Goal: Transaction & Acquisition: Obtain resource

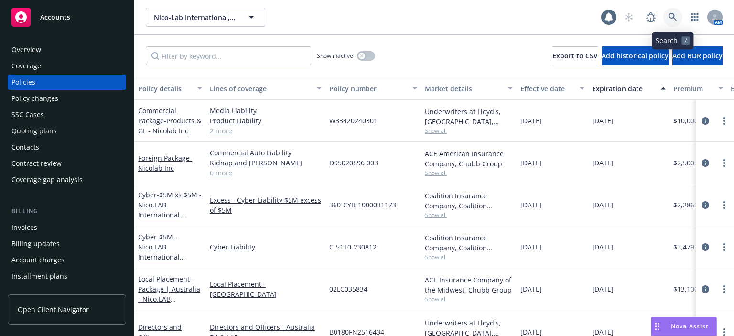
click at [667, 15] on link at bounding box center [673, 17] width 19 height 19
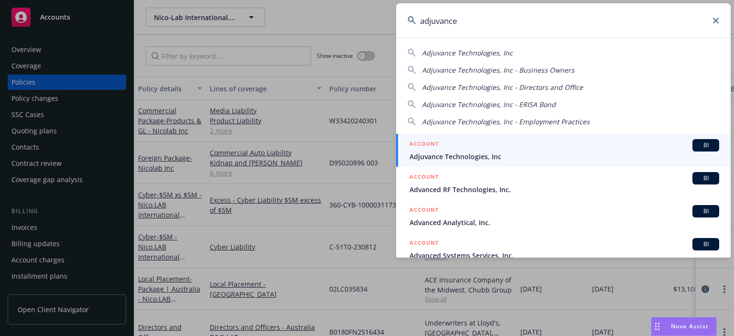
type input "adjuvance"
click at [513, 158] on span "Adjuvance Technologies, Inc" at bounding box center [565, 157] width 310 height 10
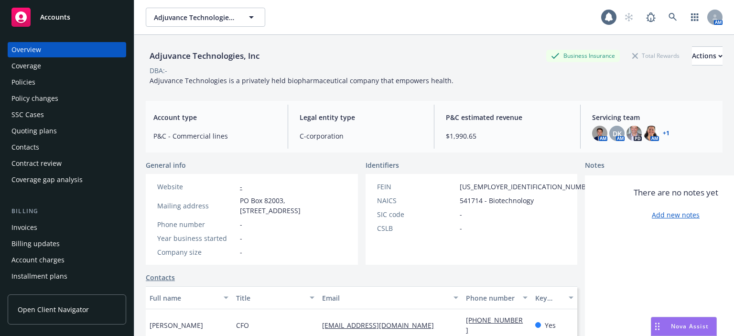
click at [34, 86] on div "Policies" at bounding box center [23, 82] width 24 height 15
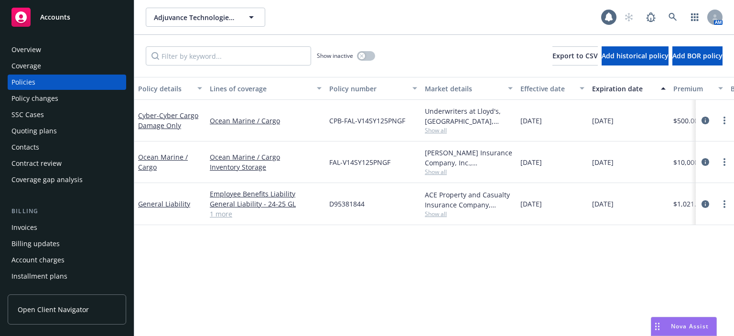
click at [50, 131] on div "Quoting plans" at bounding box center [33, 130] width 45 height 15
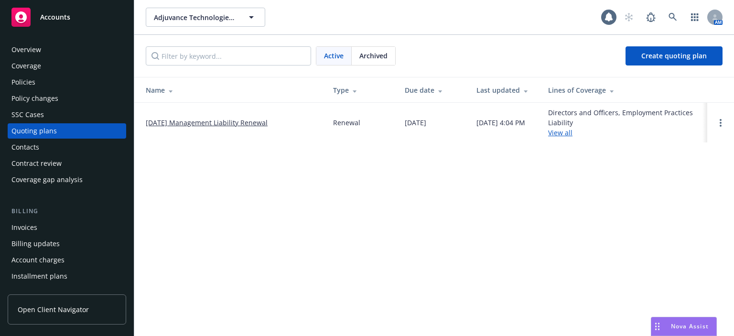
click at [157, 122] on link "08/12/25 Management Liability Renewal" at bounding box center [207, 123] width 122 height 10
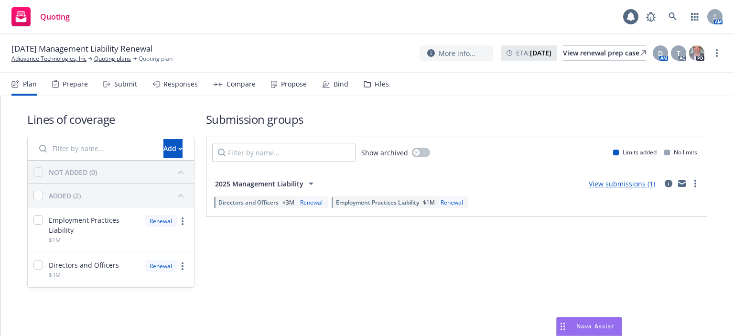
click at [365, 81] on icon at bounding box center [367, 84] width 7 height 7
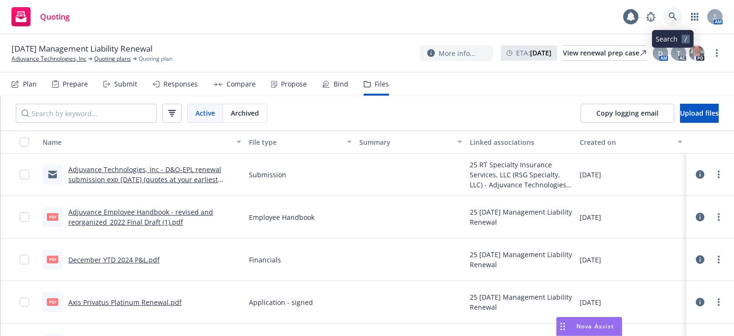
click at [669, 16] on icon at bounding box center [673, 16] width 9 height 9
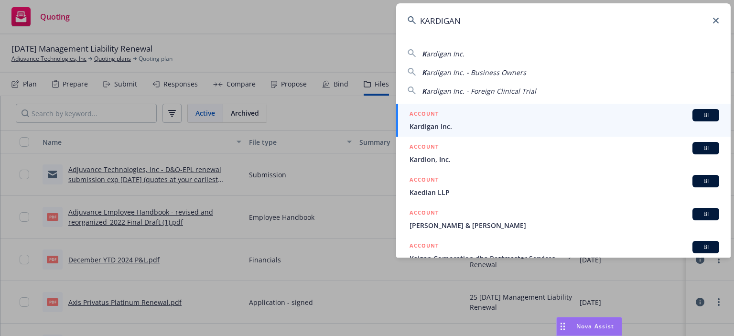
type input "KARDIGAN"
click at [428, 123] on span "Kardigan Inc." at bounding box center [565, 126] width 310 height 10
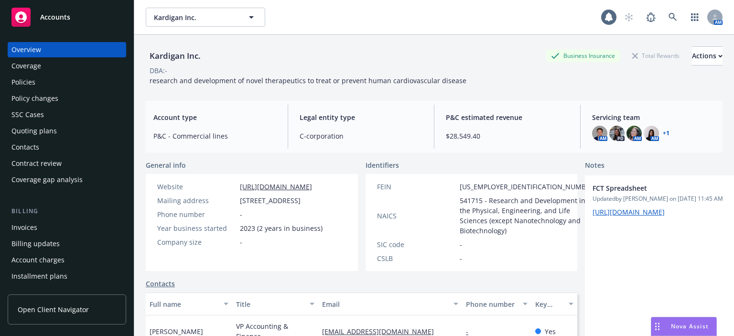
click at [59, 153] on div "Contacts" at bounding box center [66, 147] width 111 height 15
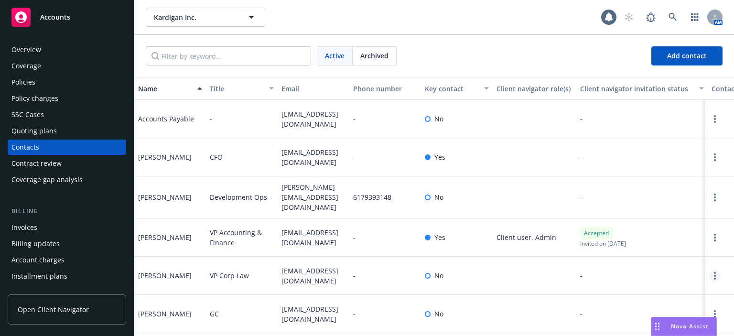
click at [710, 271] on link "Open options" at bounding box center [715, 275] width 11 height 11
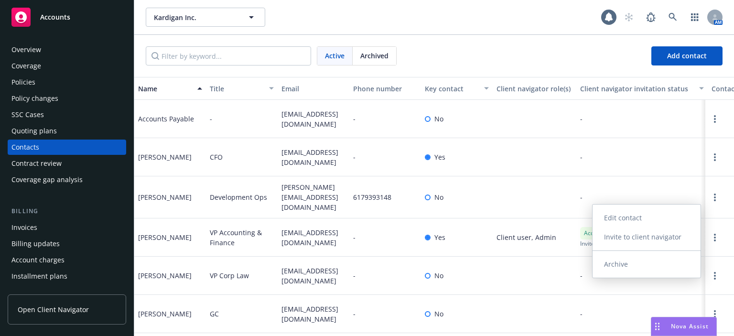
click at [629, 237] on link "Invite to client navigator" at bounding box center [647, 237] width 108 height 19
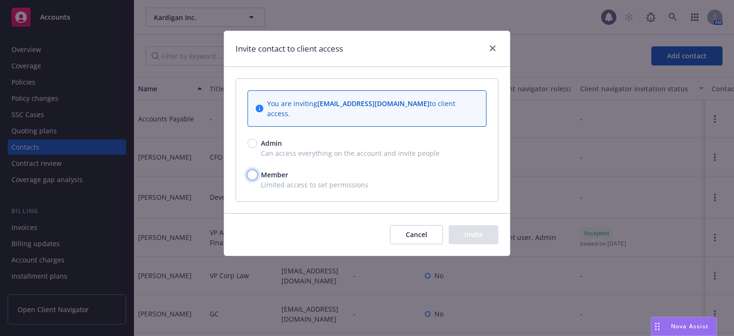
click at [251, 170] on input "Member" at bounding box center [253, 175] width 10 height 10
radio input "true"
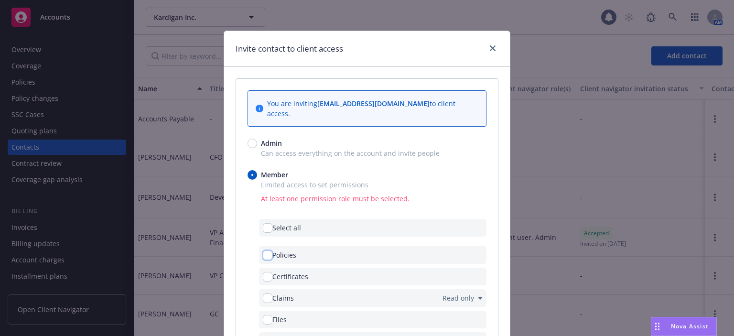
click at [263, 251] on input "checkbox" at bounding box center [268, 256] width 10 height 10
checkbox input "true"
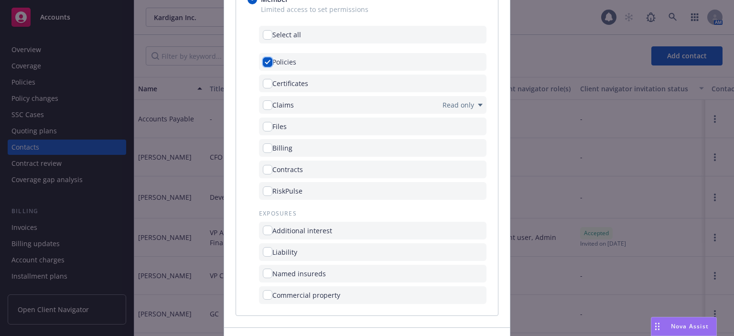
scroll to position [191, 0]
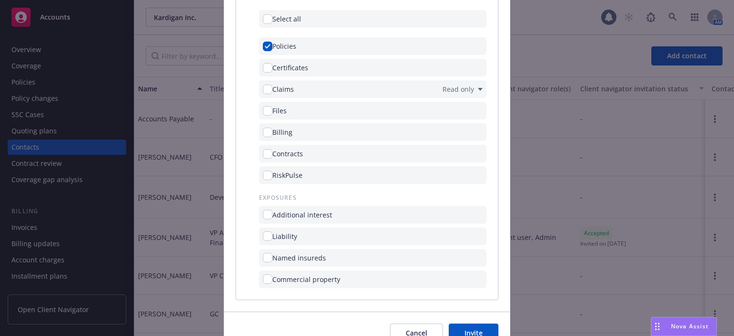
click at [474, 324] on button "Invite" at bounding box center [474, 333] width 50 height 19
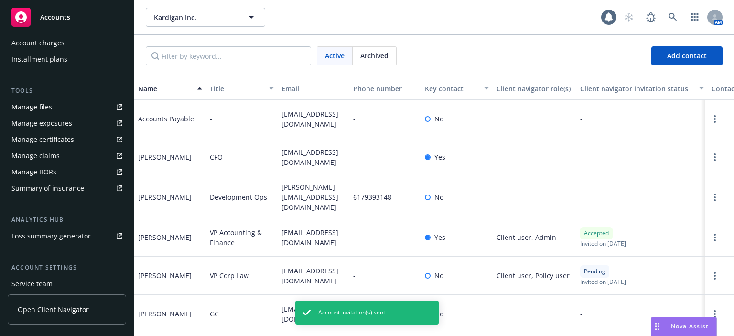
scroll to position [286, 0]
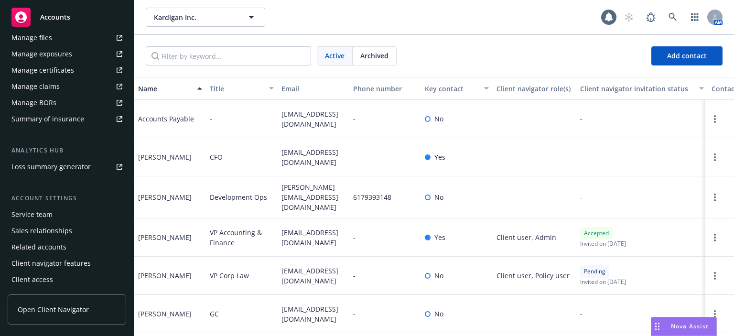
click at [62, 283] on div "Client access" at bounding box center [66, 279] width 111 height 15
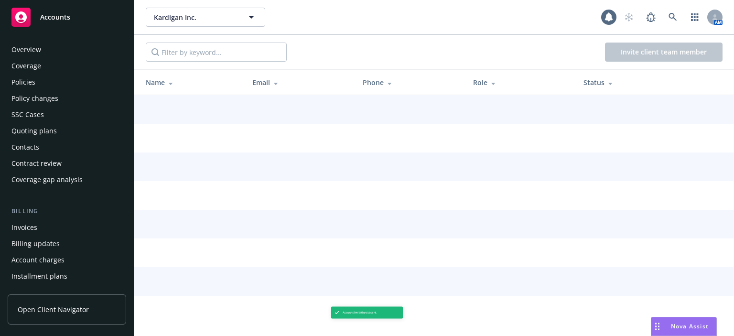
scroll to position [286, 0]
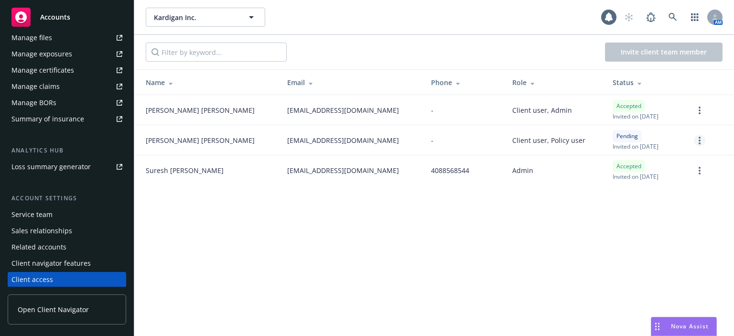
click at [699, 141] on icon "more" at bounding box center [700, 141] width 2 height 8
click at [149, 141] on span "Mike Rhee" at bounding box center [200, 140] width 109 height 10
click at [56, 308] on span "Open Client Navigator" at bounding box center [53, 310] width 71 height 10
click at [670, 15] on icon at bounding box center [673, 17] width 9 height 9
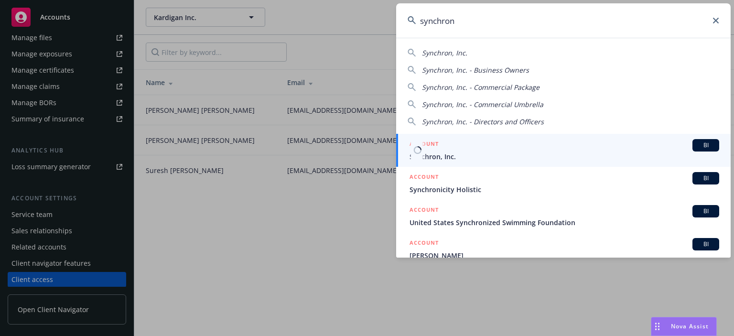
type input "synchron"
click at [426, 159] on span "Synchron, Inc." at bounding box center [565, 157] width 310 height 10
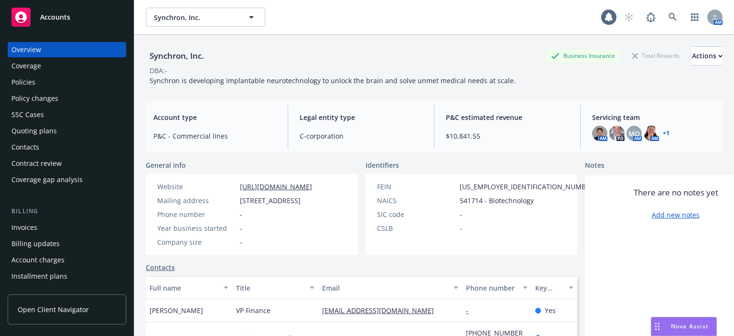
click at [63, 85] on div "Policies" at bounding box center [66, 82] width 111 height 15
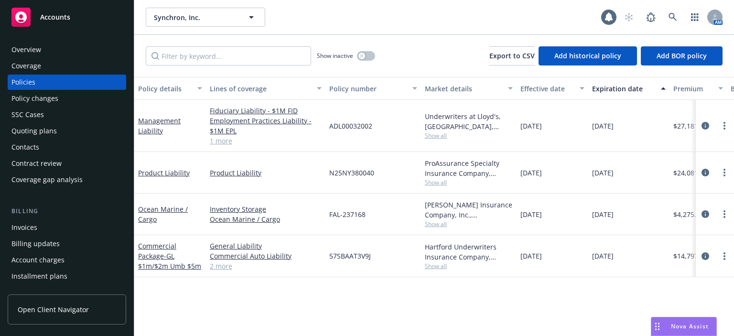
click at [211, 267] on link "2 more" at bounding box center [266, 266] width 112 height 10
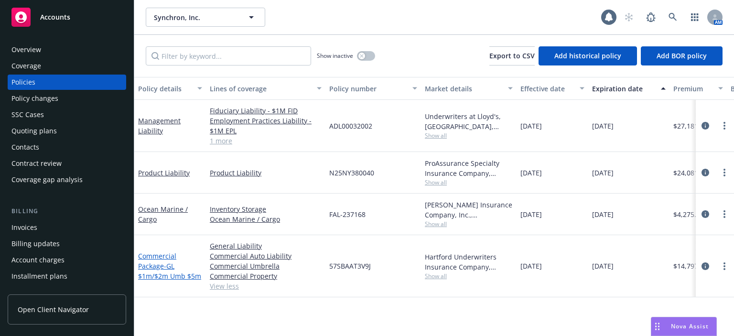
click at [180, 276] on span "- GL $1m/$2m Umb $5m" at bounding box center [169, 271] width 63 height 19
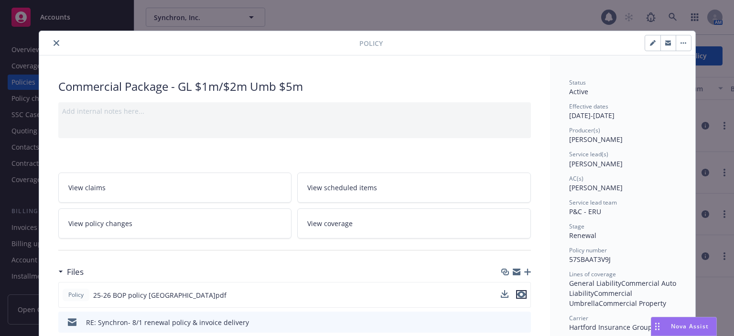
click at [517, 295] on icon "preview file" at bounding box center [521, 294] width 9 height 7
click at [51, 41] on button "close" at bounding box center [56, 42] width 11 height 11
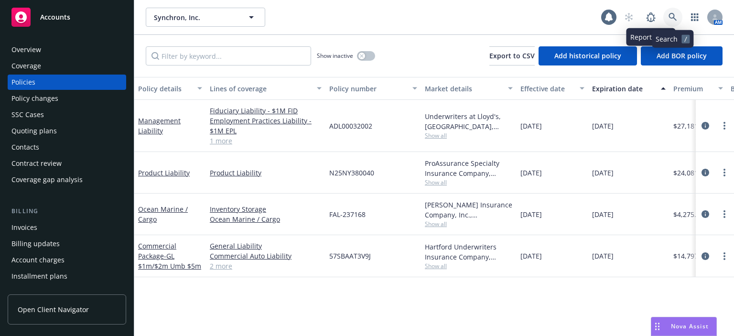
click at [668, 11] on link at bounding box center [673, 17] width 19 height 19
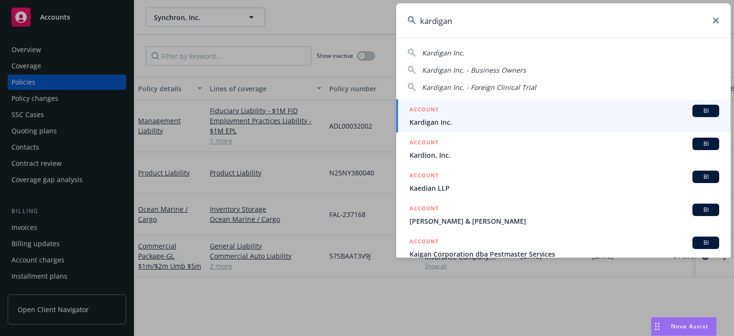
type input "kardigan"
click at [455, 120] on span "Kardigan Inc." at bounding box center [565, 122] width 310 height 10
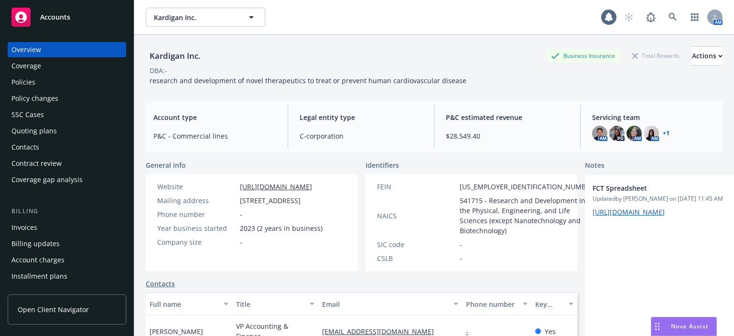
click at [63, 82] on div "Policies" at bounding box center [66, 82] width 111 height 15
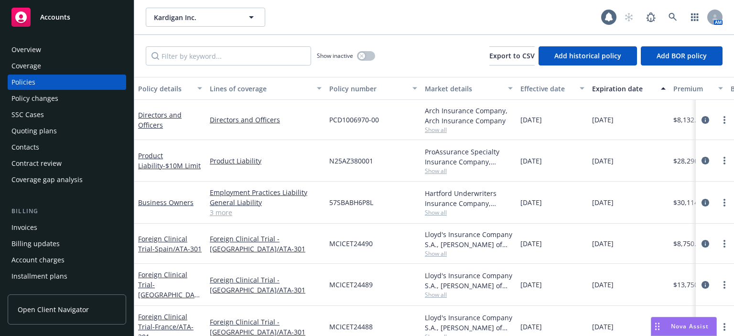
click at [41, 149] on div "Contacts" at bounding box center [66, 147] width 111 height 15
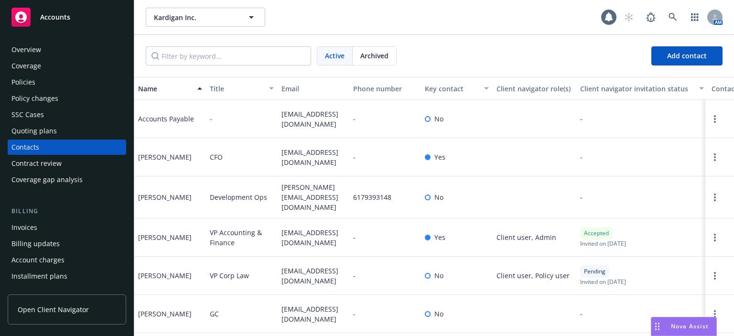
click at [40, 87] on div "Policies" at bounding box center [66, 82] width 111 height 15
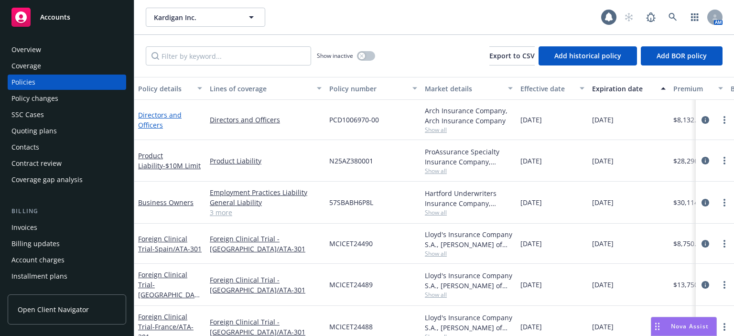
click at [165, 113] on link "Directors and Officers" at bounding box center [160, 119] width 44 height 19
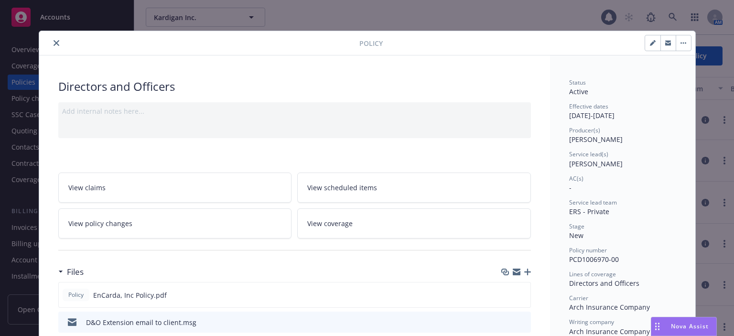
click at [238, 233] on link "View policy changes" at bounding box center [175, 223] width 234 height 30
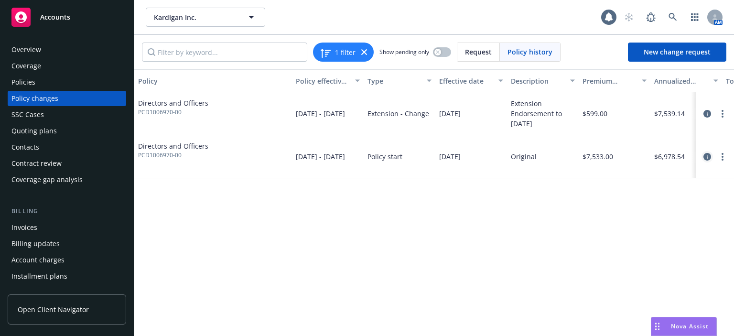
click at [708, 156] on icon "circleInformation" at bounding box center [708, 157] width 8 height 8
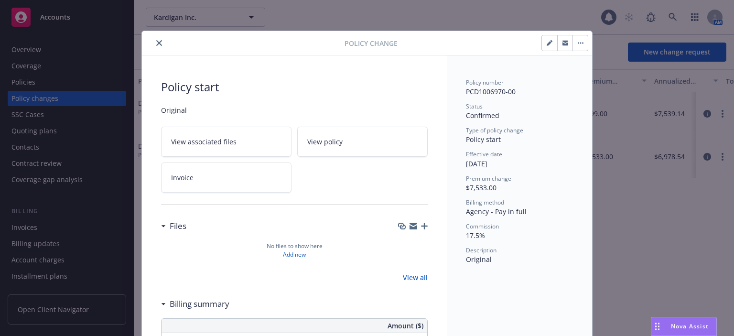
scroll to position [29, 0]
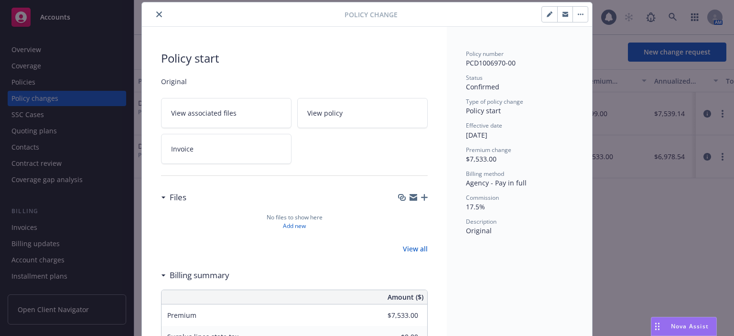
click at [398, 195] on icon "button" at bounding box center [402, 198] width 8 height 8
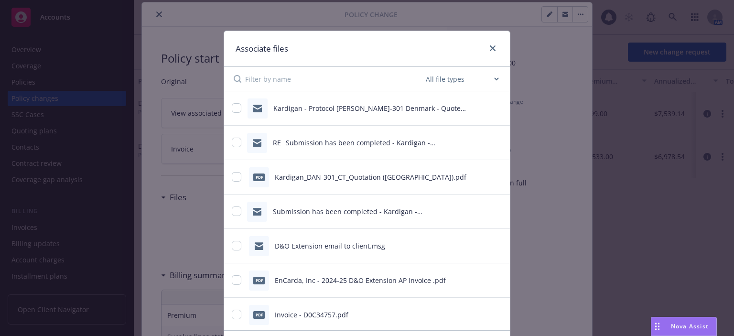
click at [337, 89] on input at bounding box center [334, 79] width 179 height 24
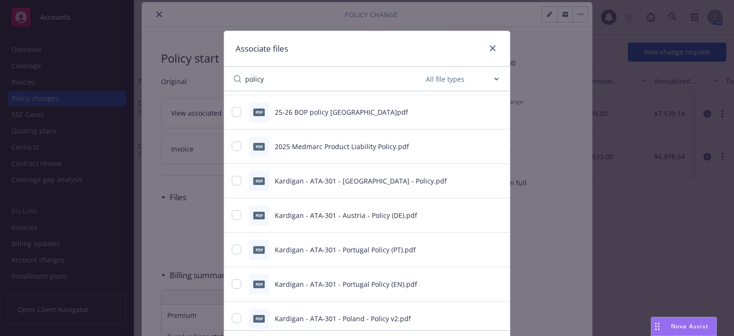
scroll to position [382, 0]
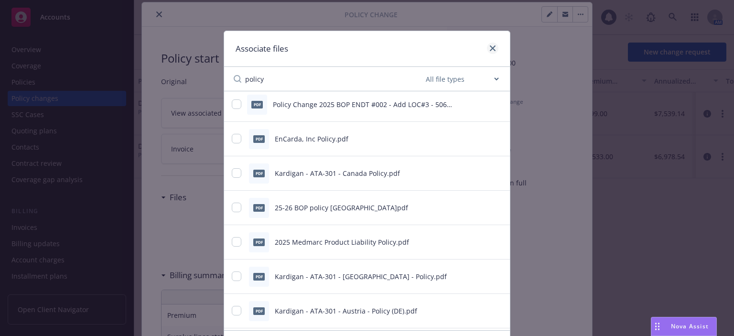
type input "policy"
click at [487, 48] on link "close" at bounding box center [492, 48] width 11 height 11
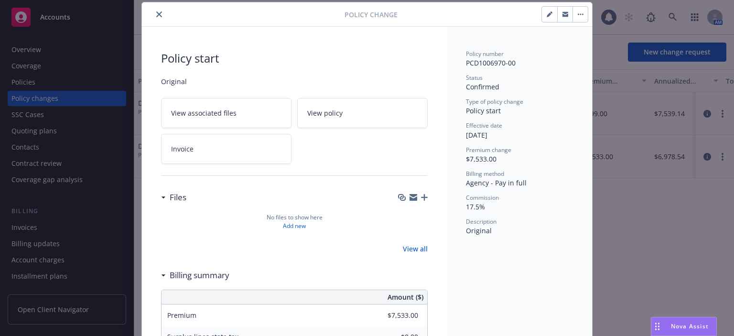
click at [157, 15] on icon "close" at bounding box center [159, 14] width 6 height 6
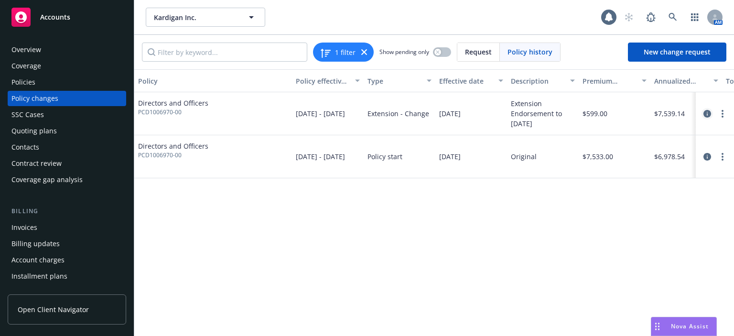
click at [707, 114] on icon "circleInformation" at bounding box center [708, 114] width 8 height 8
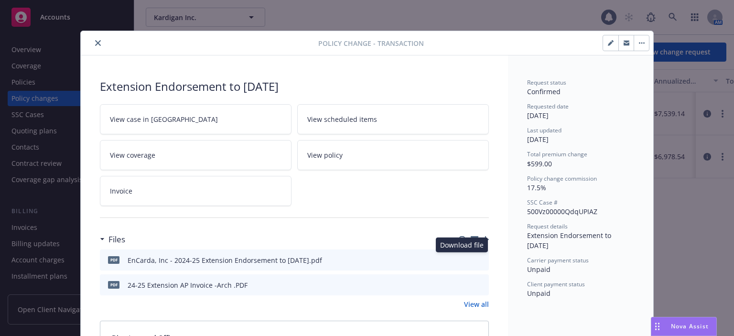
click at [464, 259] on icon "download file" at bounding box center [464, 260] width 8 height 8
click at [95, 41] on icon "close" at bounding box center [98, 43] width 6 height 6
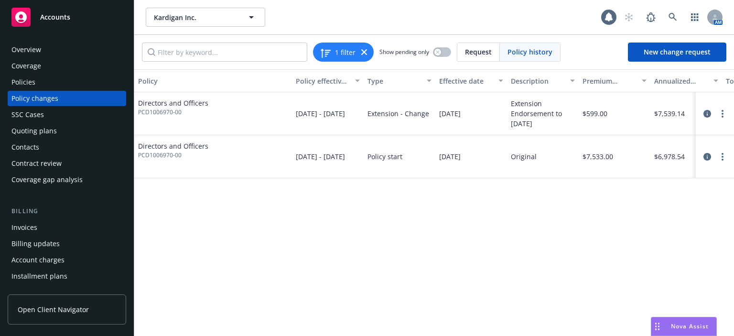
click at [76, 82] on div "Policies" at bounding box center [66, 82] width 111 height 15
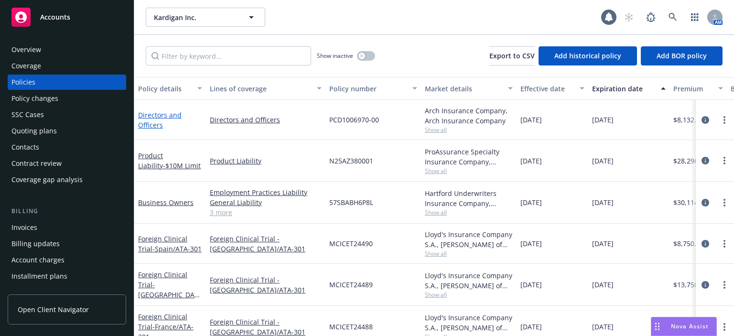
click at [151, 122] on link "Directors and Officers" at bounding box center [160, 119] width 44 height 19
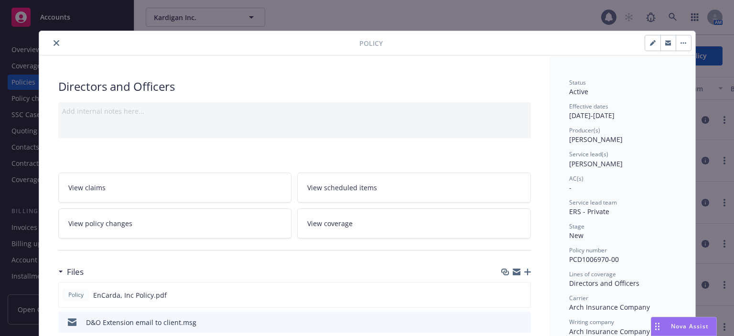
scroll to position [29, 0]
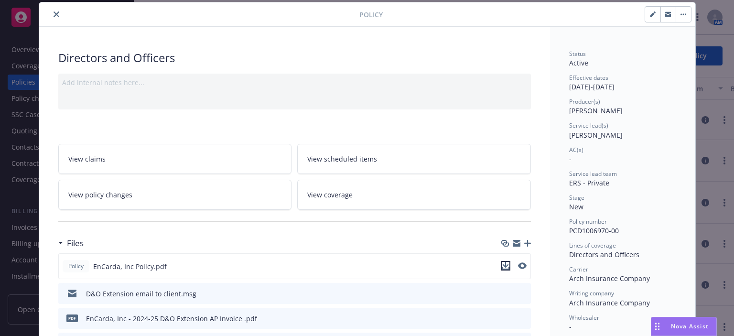
click at [506, 265] on button "download file" at bounding box center [506, 266] width 10 height 10
click at [51, 18] on button "close" at bounding box center [56, 14] width 11 height 11
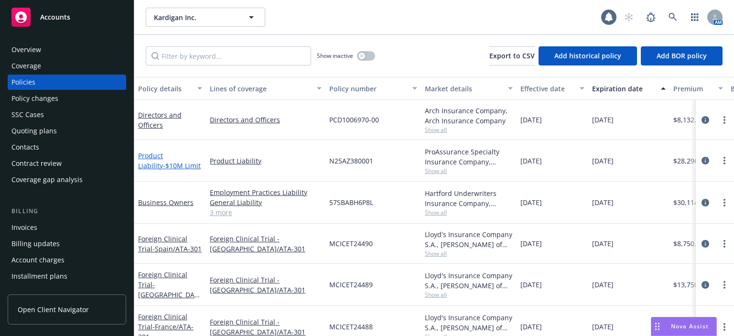
click at [163, 165] on span "- $10M Limit" at bounding box center [182, 165] width 38 height 9
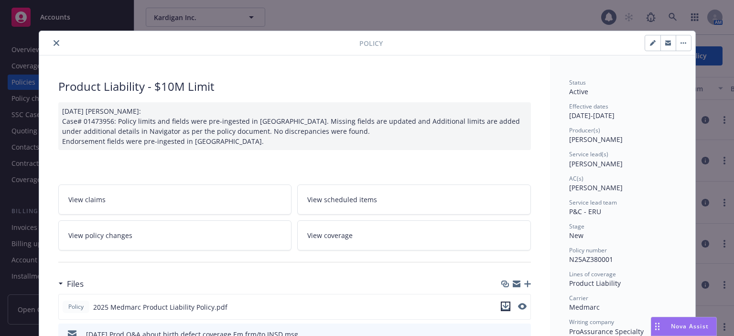
click at [503, 306] on icon "download file" at bounding box center [506, 307] width 8 height 8
click at [132, 226] on link "View policy changes" at bounding box center [175, 235] width 234 height 30
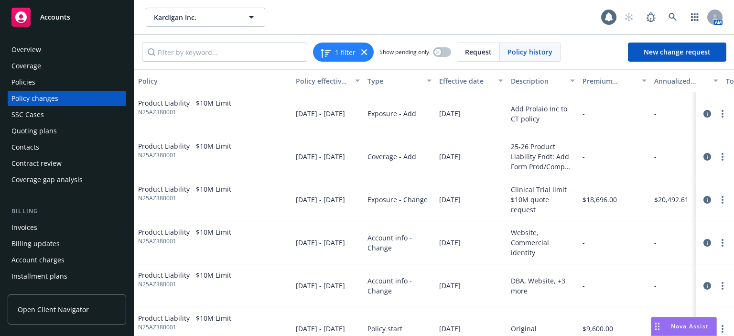
scroll to position [21, 0]
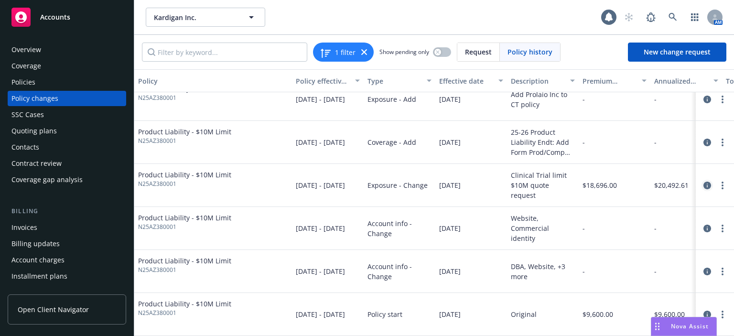
click at [704, 182] on icon "circleInformation" at bounding box center [708, 186] width 8 height 8
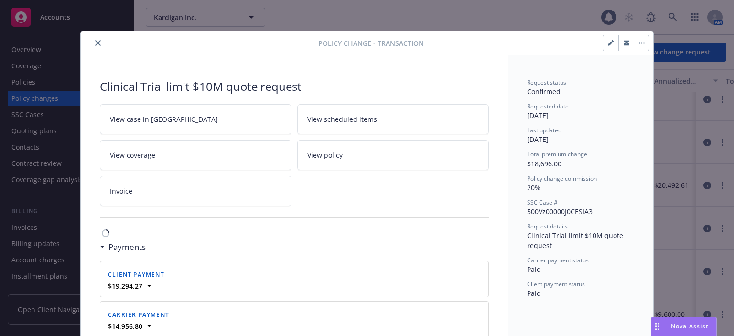
scroll to position [29, 0]
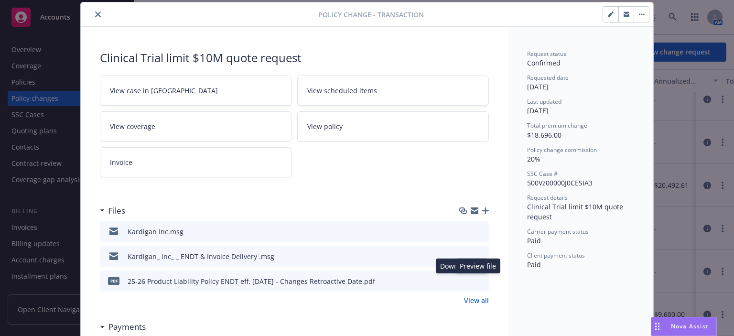
click at [479, 280] on icon "preview file" at bounding box center [480, 280] width 9 height 7
click at [462, 283] on button at bounding box center [465, 281] width 8 height 10
click at [462, 281] on icon "download file" at bounding box center [464, 281] width 8 height 8
click at [95, 13] on icon "close" at bounding box center [98, 14] width 6 height 6
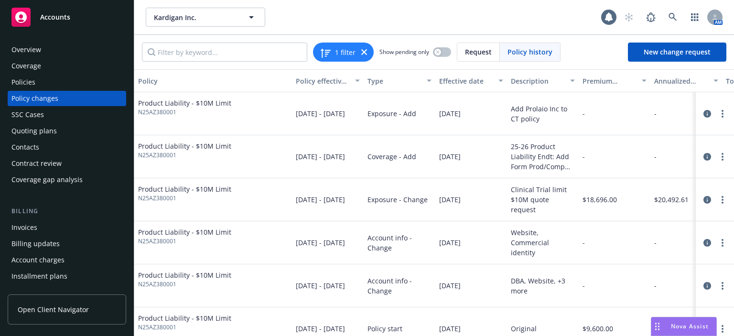
click at [41, 83] on div "Policies" at bounding box center [66, 82] width 111 height 15
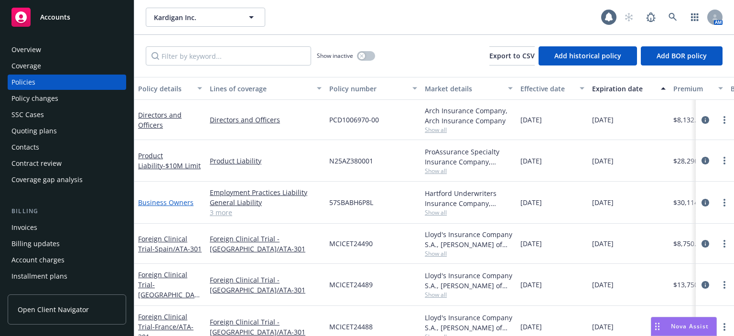
click at [148, 201] on link "Business Owners" at bounding box center [165, 202] width 55 height 9
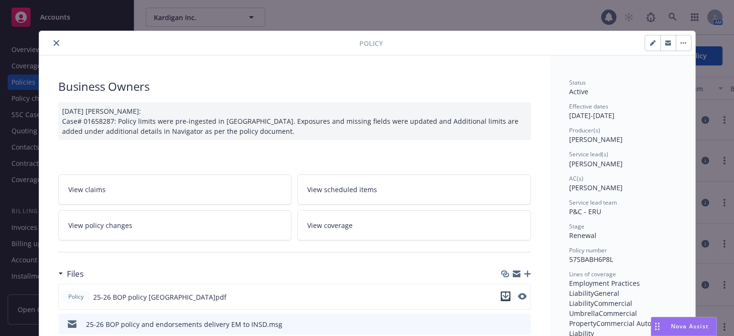
click at [503, 294] on icon "download file" at bounding box center [506, 297] width 8 height 8
click at [146, 240] on div at bounding box center [294, 251] width 473 height 23
click at [145, 235] on link "View policy changes" at bounding box center [175, 225] width 234 height 30
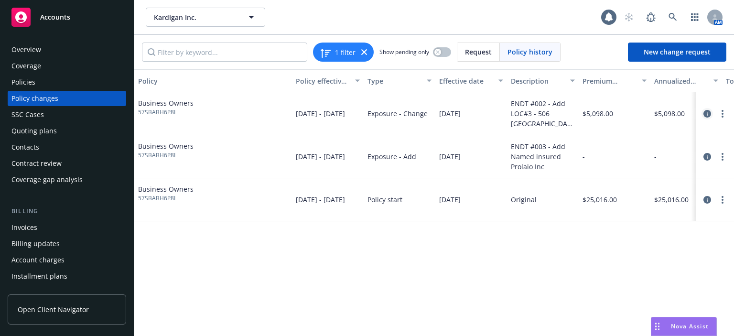
click at [706, 113] on icon "circleInformation" at bounding box center [708, 114] width 8 height 8
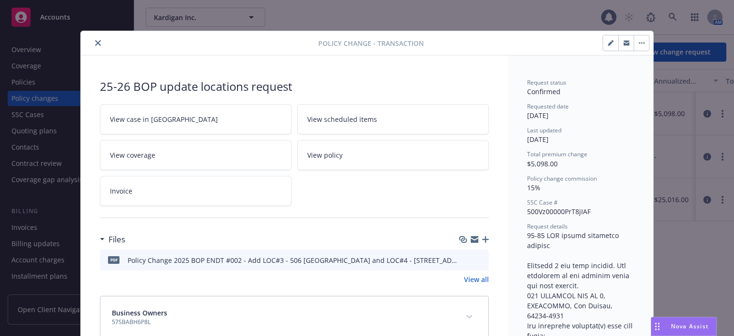
scroll to position [29, 0]
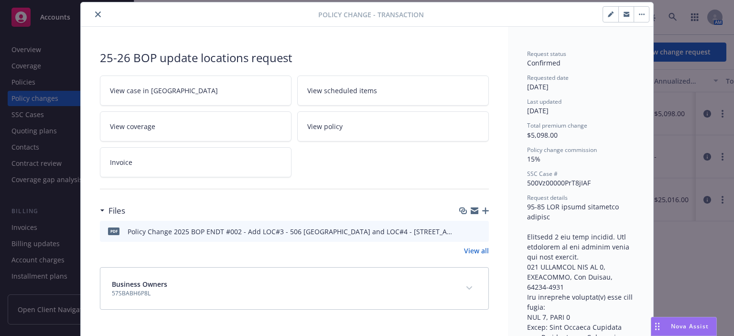
click at [463, 229] on icon "download file" at bounding box center [464, 230] width 6 height 6
click at [95, 14] on icon "close" at bounding box center [98, 14] width 6 height 6
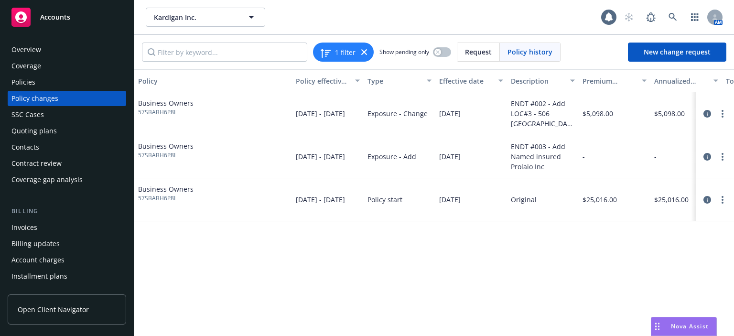
click at [67, 86] on div "Policies" at bounding box center [66, 82] width 111 height 15
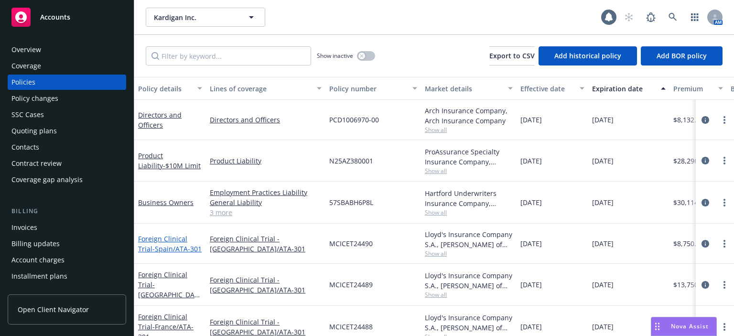
click at [171, 239] on link "Foreign Clinical Trial - Spain/ATA-301" at bounding box center [170, 243] width 64 height 19
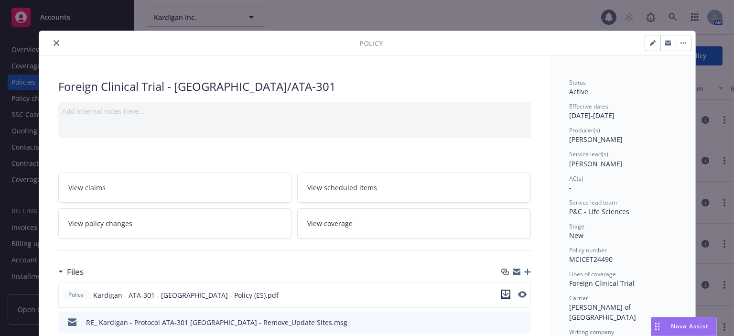
click at [505, 294] on icon "download file" at bounding box center [506, 295] width 8 height 8
click at [53, 38] on button "close" at bounding box center [56, 42] width 11 height 11
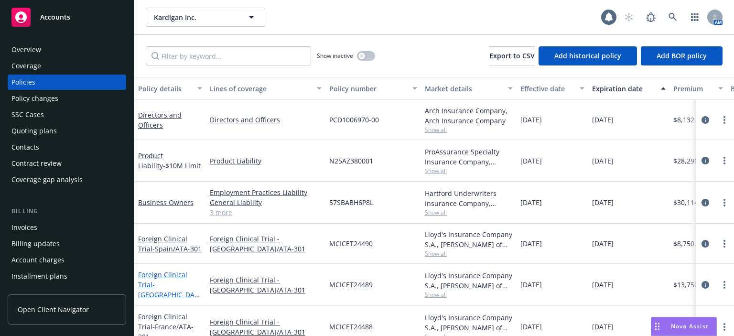
click at [158, 277] on link "Foreign Clinical Trial - Poland/ATA-301" at bounding box center [168, 289] width 60 height 39
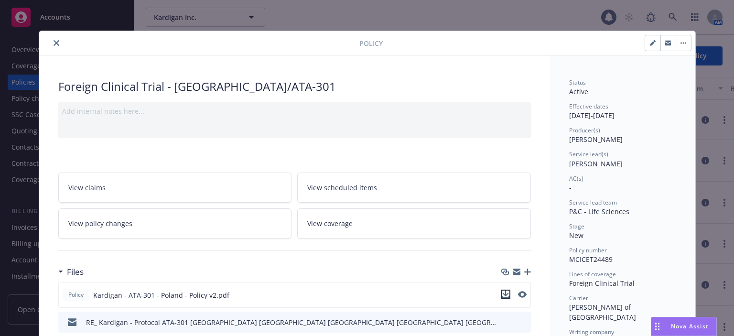
click at [502, 295] on icon "download file" at bounding box center [506, 295] width 8 height 8
click at [54, 45] on icon "close" at bounding box center [57, 43] width 6 height 6
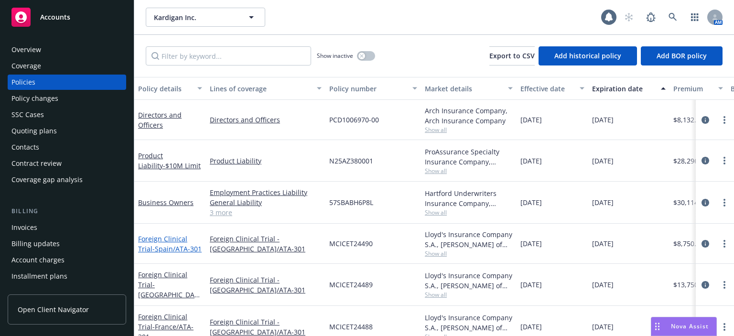
scroll to position [96, 0]
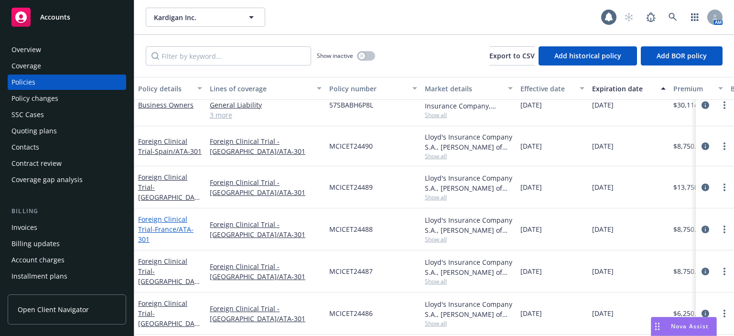
click at [179, 232] on span "- France/ATA-301" at bounding box center [165, 234] width 55 height 19
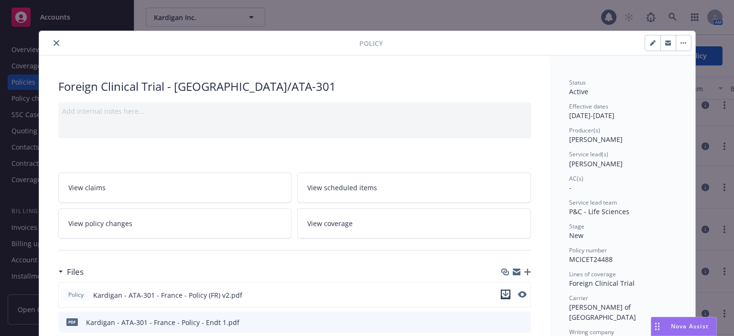
click at [504, 294] on icon "download file" at bounding box center [506, 295] width 8 height 8
click at [55, 43] on icon "close" at bounding box center [57, 43] width 6 height 6
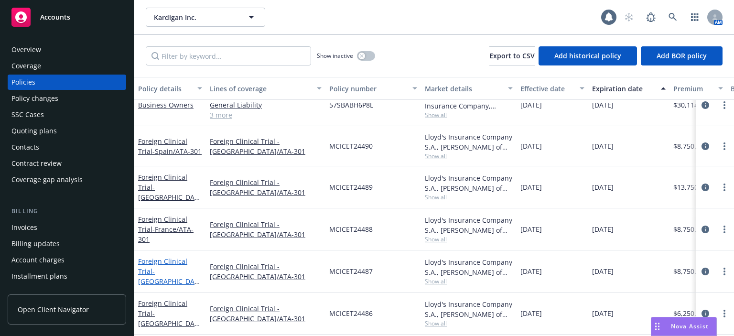
click at [153, 267] on span "- Czech Republic/ATA-301" at bounding box center [169, 281] width 62 height 29
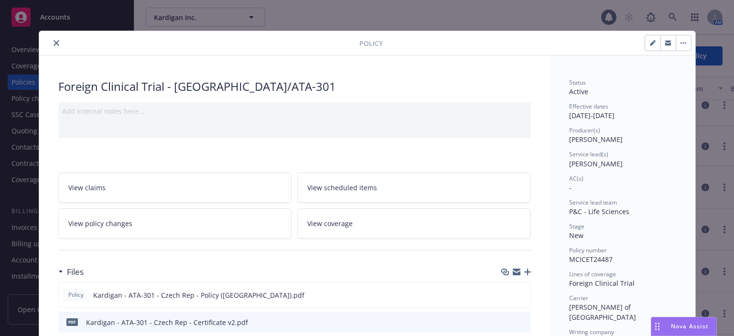
click at [502, 291] on icon "download file" at bounding box center [506, 295] width 8 height 8
click at [54, 43] on icon "close" at bounding box center [57, 43] width 6 height 6
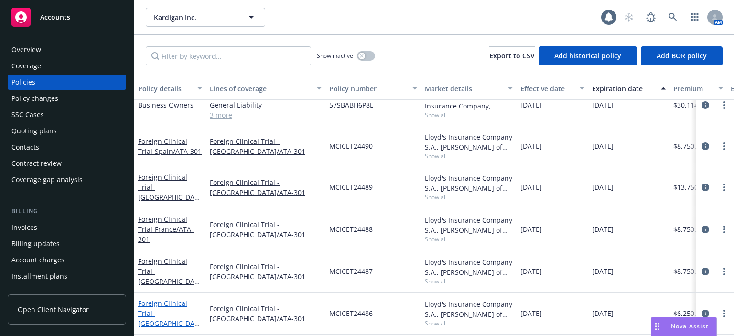
click at [157, 307] on div "Foreign Clinical Trial - Austria/ATA-301" at bounding box center [170, 313] width 64 height 30
click at [158, 303] on link "Foreign Clinical Trial - Austria/ATA-301" at bounding box center [168, 318] width 60 height 39
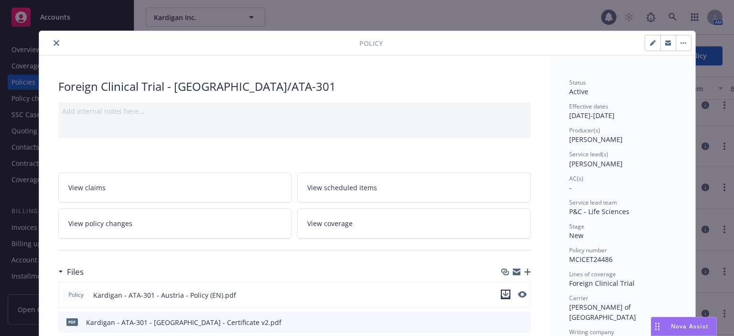
click at [503, 294] on icon "download file" at bounding box center [506, 295] width 8 height 8
click at [54, 41] on icon "close" at bounding box center [57, 43] width 6 height 6
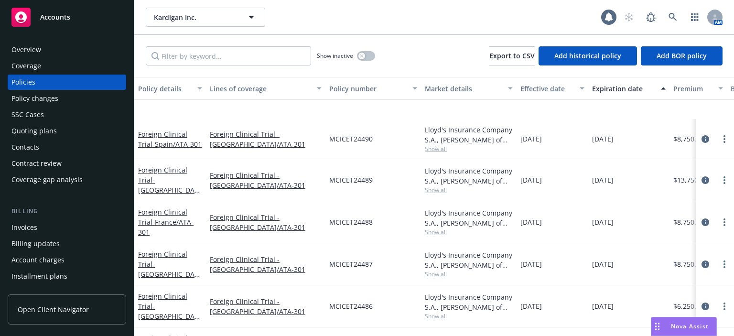
scroll to position [168, 0]
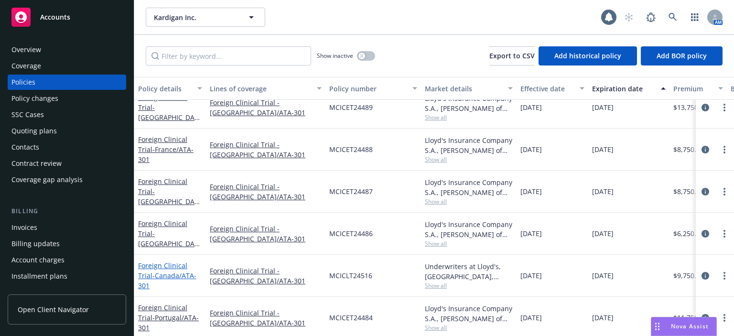
click at [175, 265] on link "Foreign Clinical Trial - Canada/ATA-301" at bounding box center [167, 275] width 58 height 29
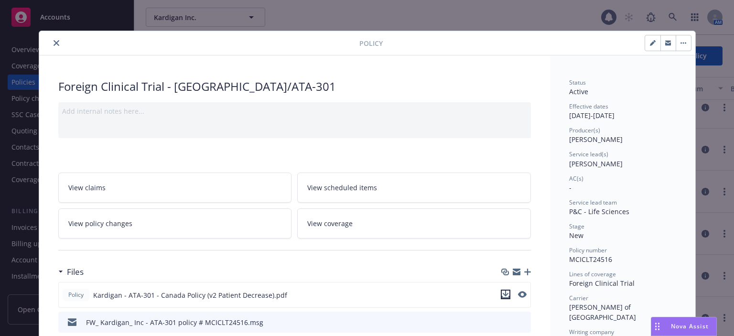
click at [503, 292] on icon "download file" at bounding box center [506, 295] width 8 height 8
click at [54, 45] on icon "close" at bounding box center [57, 43] width 6 height 6
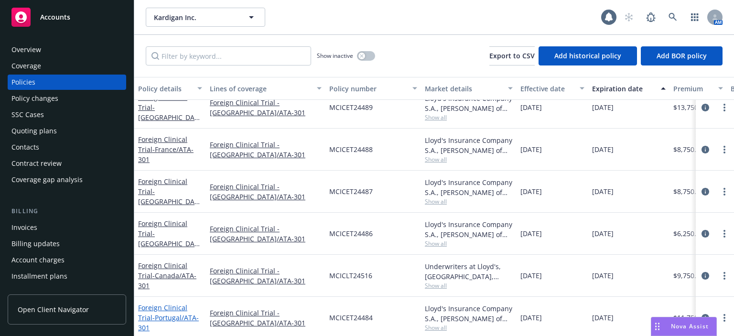
click at [159, 316] on span "- Portugal/ATA-301" at bounding box center [168, 322] width 61 height 19
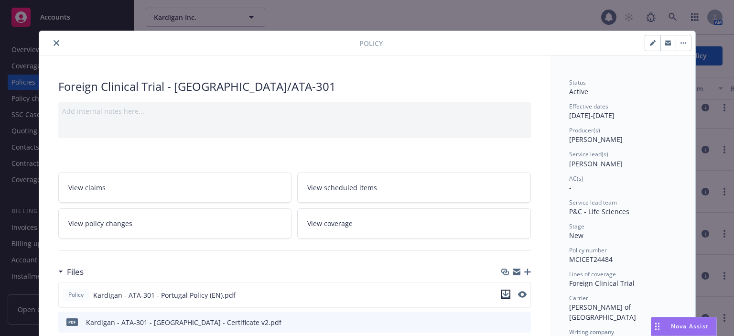
click at [504, 291] on icon "download file" at bounding box center [506, 295] width 8 height 8
click at [55, 46] on button "close" at bounding box center [56, 42] width 11 height 11
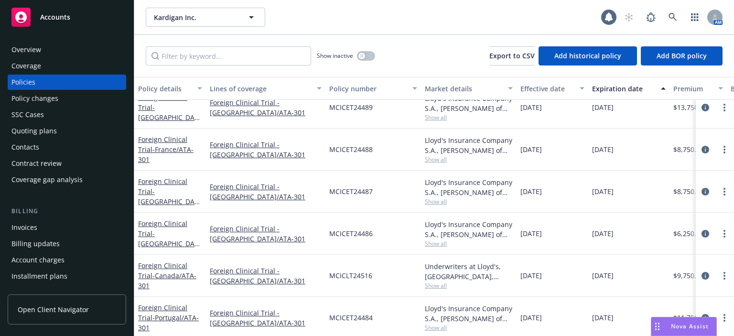
click at [40, 126] on div "Quoting plans" at bounding box center [33, 130] width 45 height 15
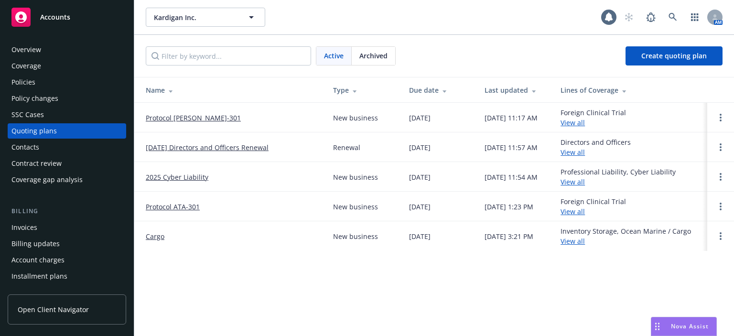
click at [179, 177] on link "2025 Cyber Liability" at bounding box center [177, 177] width 63 height 10
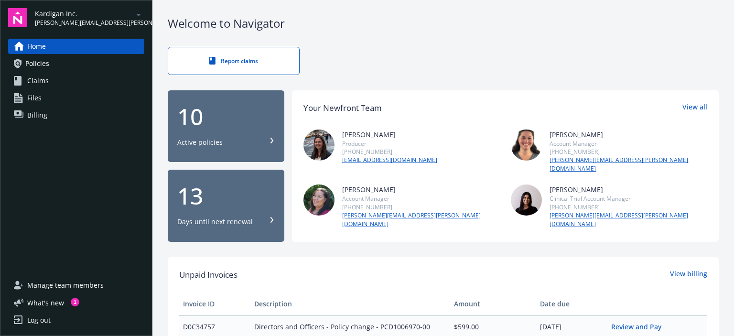
click at [43, 65] on span "Policies" at bounding box center [37, 63] width 24 height 15
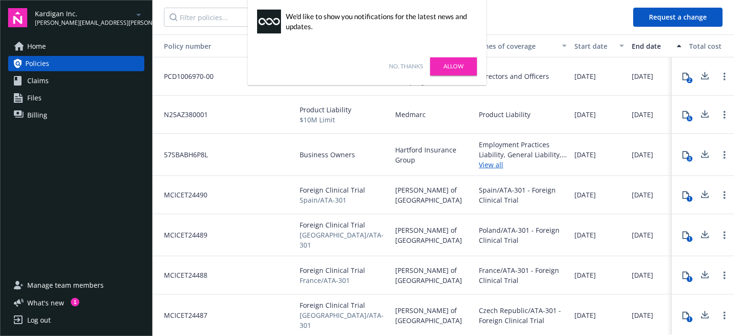
click at [413, 70] on link "No, thanks" at bounding box center [406, 66] width 34 height 9
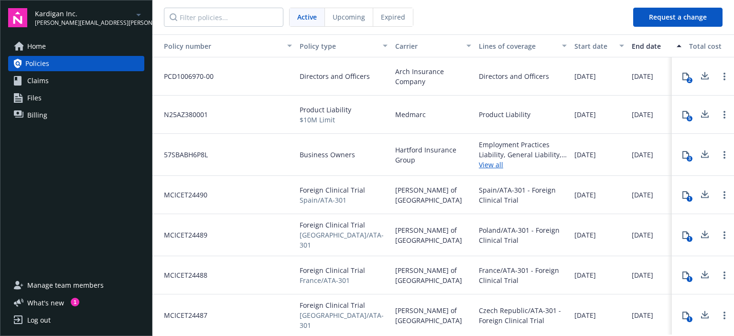
click at [682, 75] on icon at bounding box center [686, 77] width 8 height 8
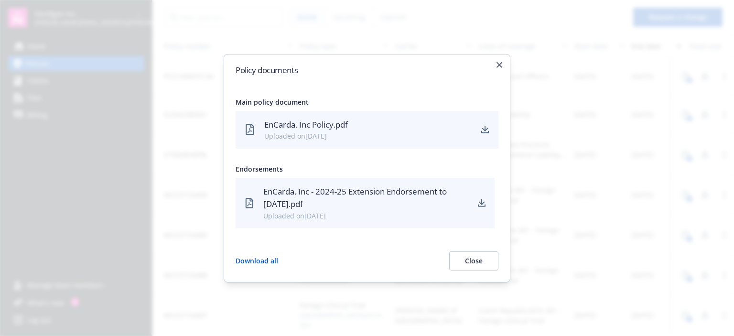
click at [548, 168] on div at bounding box center [367, 168] width 734 height 336
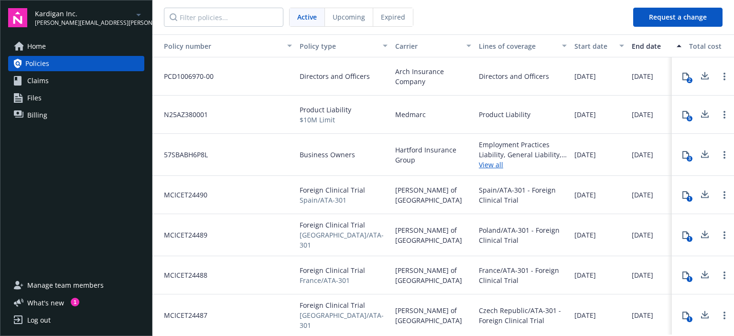
click at [683, 152] on icon at bounding box center [686, 155] width 7 height 8
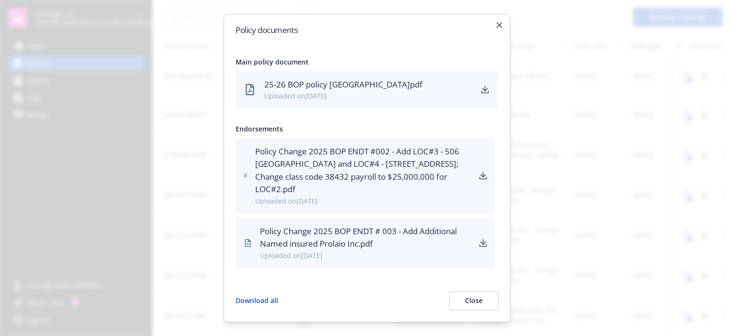
click at [576, 183] on div at bounding box center [367, 168] width 734 height 336
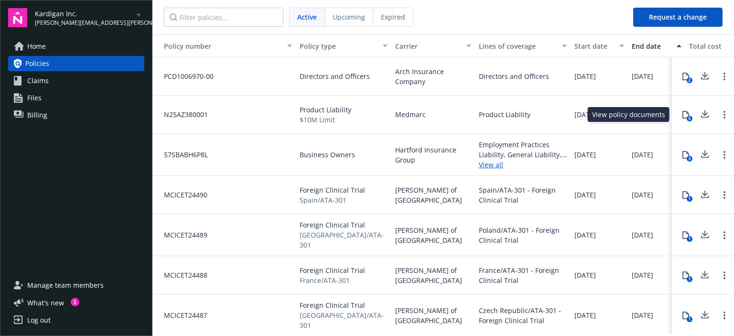
click at [682, 113] on icon at bounding box center [686, 115] width 8 height 8
click at [682, 272] on icon at bounding box center [686, 276] width 8 height 8
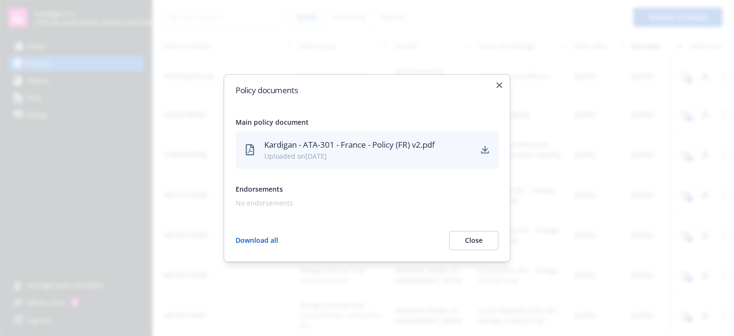
click at [186, 254] on div at bounding box center [367, 168] width 734 height 336
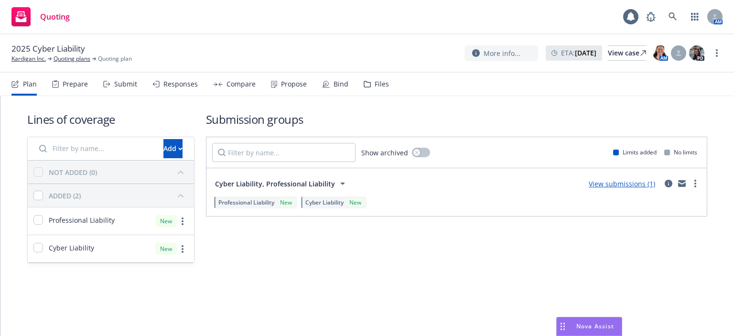
click at [86, 87] on div "Prepare" at bounding box center [75, 84] width 25 height 8
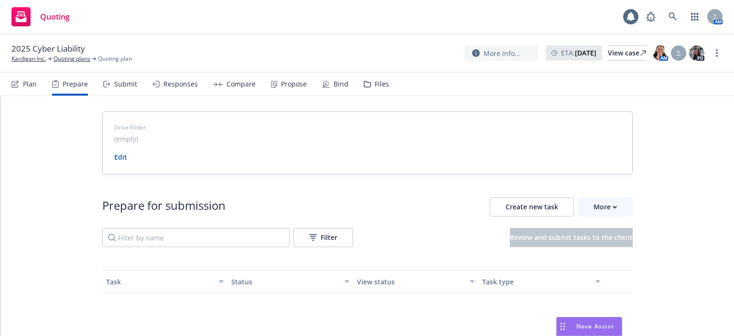
click at [138, 88] on div "Plan Prepare Submit Responses Compare Propose Bind Files" at bounding box center [200, 84] width 378 height 23
click at [135, 87] on div "Plan Prepare Submit Responses Compare Propose Bind Files" at bounding box center [200, 84] width 378 height 23
click at [135, 87] on div "Submit" at bounding box center [125, 84] width 23 height 8
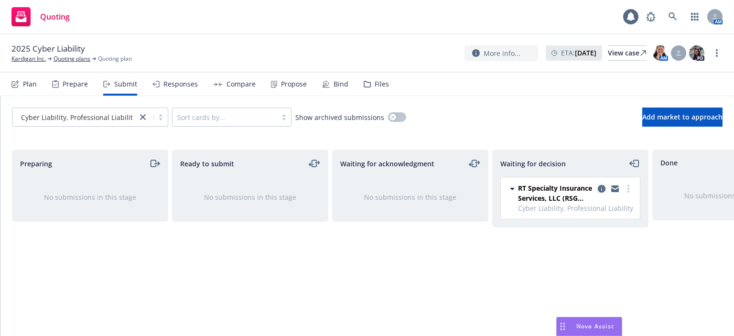
click at [600, 189] on icon "copy logging email" at bounding box center [602, 189] width 8 height 8
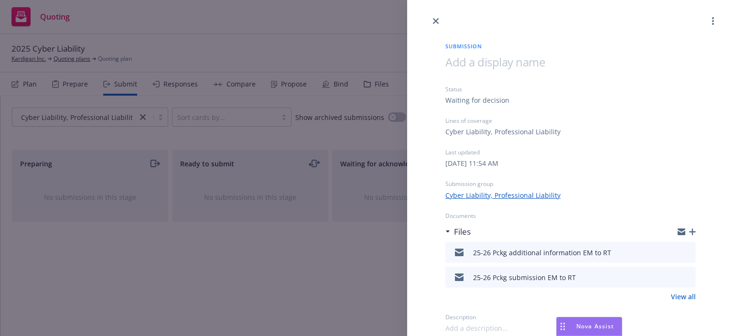
click at [695, 229] on icon "button" at bounding box center [692, 232] width 7 height 7
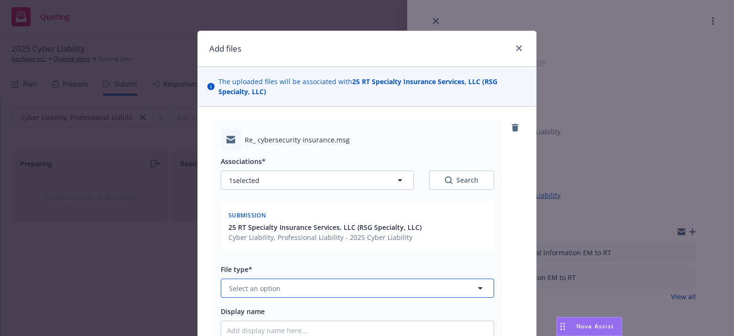
click at [280, 288] on button "Select an option" at bounding box center [357, 288] width 273 height 19
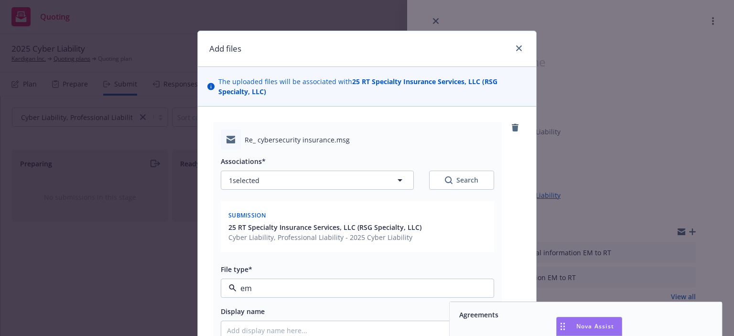
type input "ema"
click at [458, 311] on div "Email" at bounding box center [468, 315] width 20 height 10
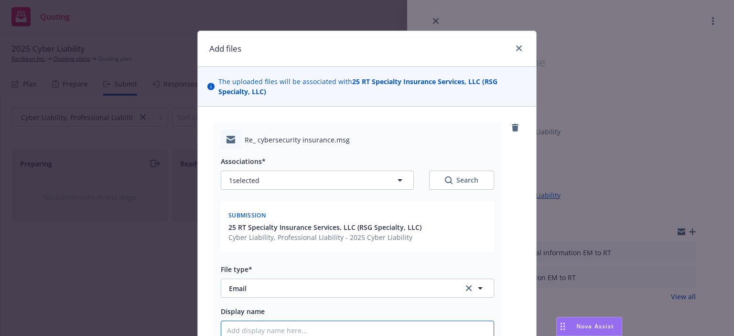
click at [393, 327] on input "Display name" at bounding box center [357, 330] width 273 height 18
type textarea "x"
type input "2"
type textarea "x"
type input "25"
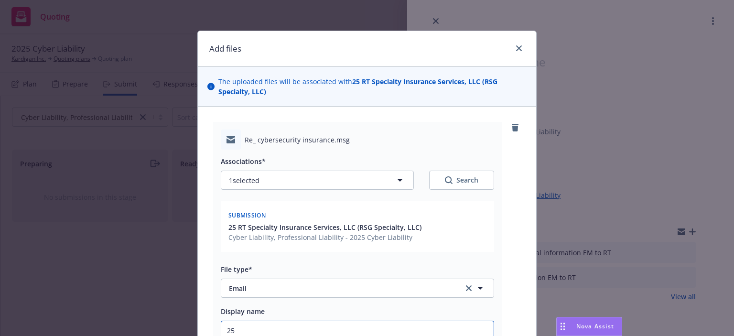
type textarea "x"
type input "25-"
type textarea "x"
type input "25-2"
type textarea "x"
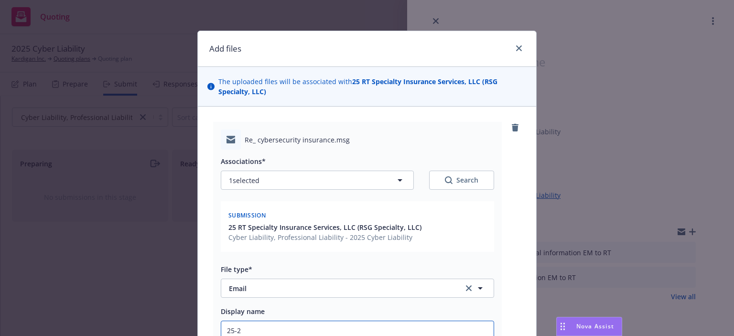
type input "25-26"
type textarea "x"
type input "25-26"
type textarea "x"
type input "25-26 C"
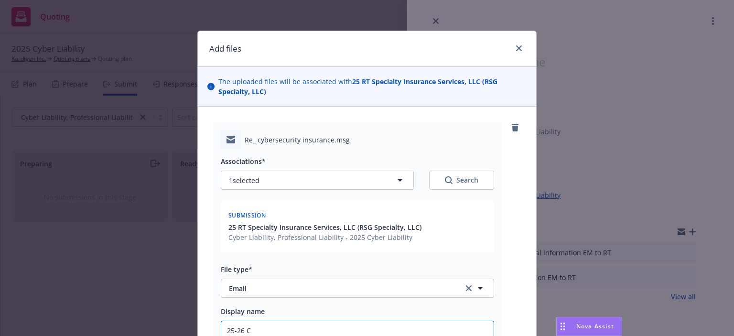
type textarea "x"
type input "25-26 Cy"
type textarea "x"
type input "25-26 Cyb"
type textarea "x"
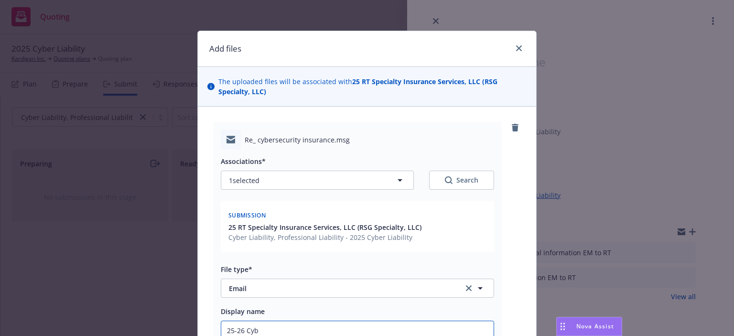
type input "25-26 Cybe"
type textarea "x"
type input "25-26 Cyber"
type textarea "x"
type input "25-26 Cyber a"
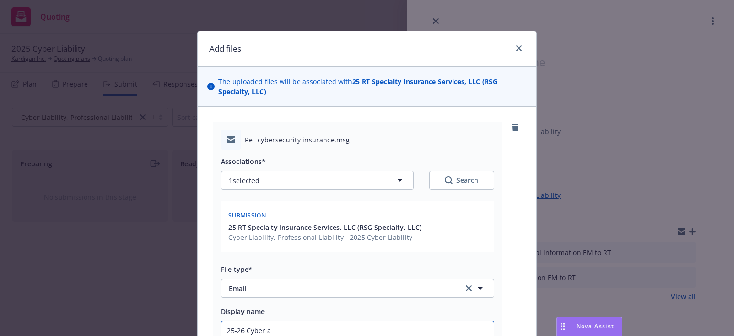
type textarea "x"
type input "25-26 Cyber ad"
type textarea "x"
type input "25-26 Cyber add"
type textarea "x"
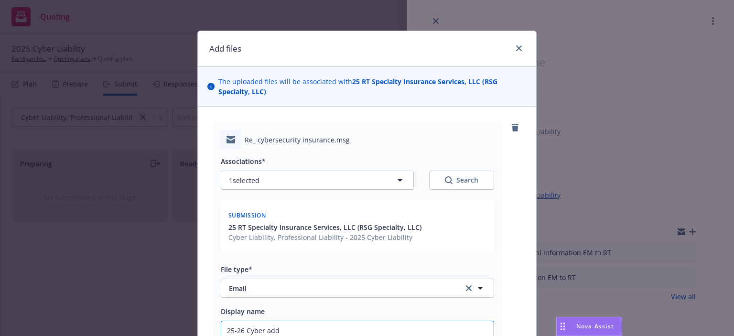
type input "25-26 Cyber addi"
type textarea "x"
type input "25-26 Cyber addit"
type textarea "x"
type input "25-26 Cyber additio"
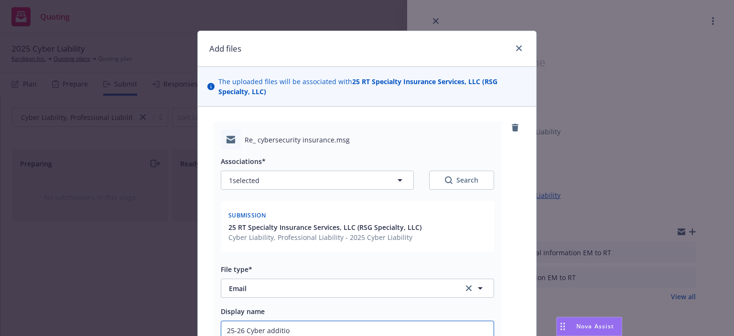
type textarea "x"
type input "25-26 Cyber addition"
type textarea "x"
type input "25-26 Cyber additional"
type textarea "x"
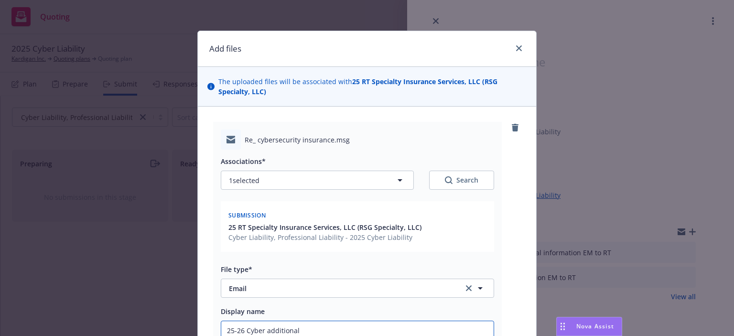
type input "25-26 Cyber additional"
type textarea "x"
type input "25-26 Cyber additional i"
type textarea "x"
type input "25-26 Cyber additional in"
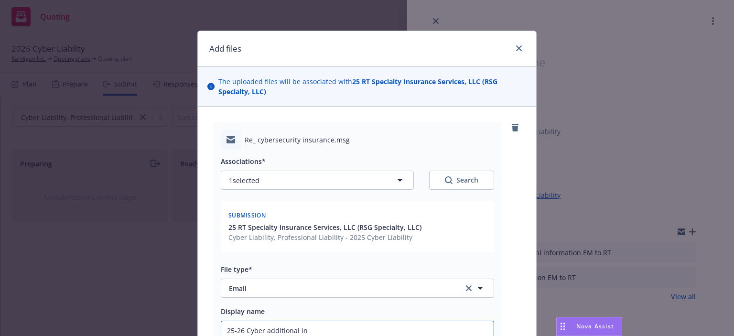
type textarea "x"
type input "25-26 Cyber additional i"
type textarea "x"
type input "25-26 Cyber additional"
type textarea "x"
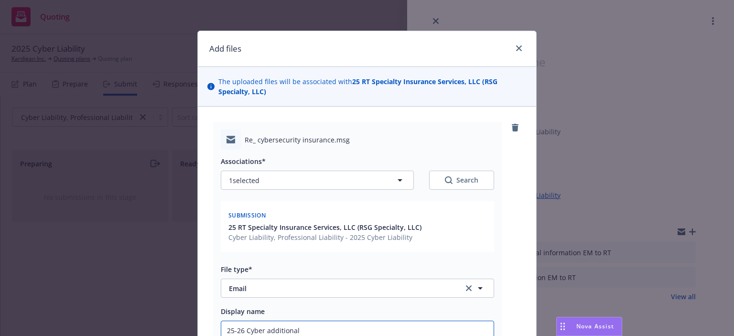
type input "25-26 Cyber additional s"
type textarea "x"
type input "25-26 Cyber additional su"
type textarea "x"
type input "25-26 Cyber additional sub"
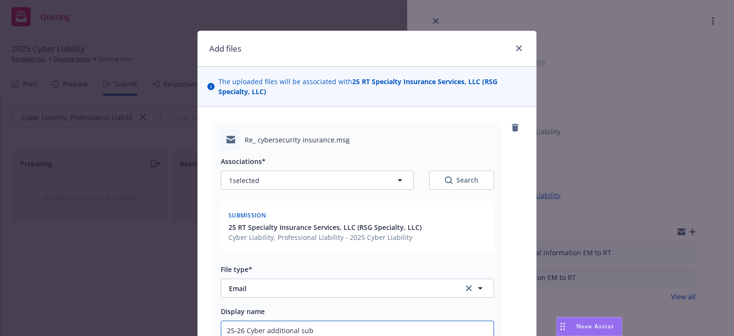
type textarea "x"
type input "25-26 Cyber additional subj"
type textarea "x"
type input "25-26 Cyber additional subje"
type textarea "x"
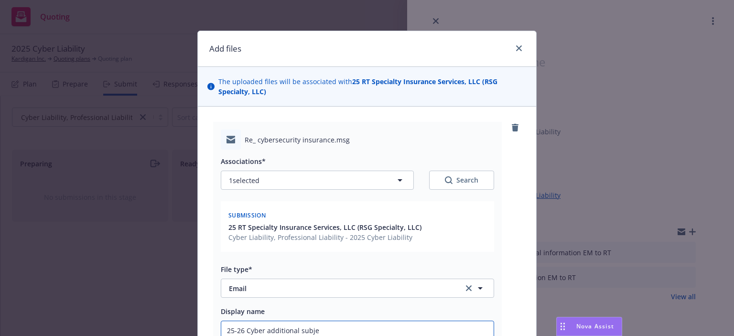
type input "25-26 Cyber additional subjec"
type textarea "x"
type input "25-26 Cyber additional subject"
type textarea "x"
type input "25-26 Cyber additional subjecti"
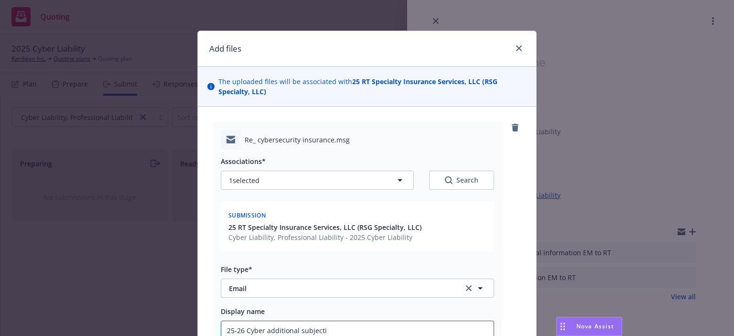
type textarea "x"
type input "25-26 Cyber additional subjectivi"
type textarea "x"
type input "25-26 Cyber additional subjectivit"
type textarea "x"
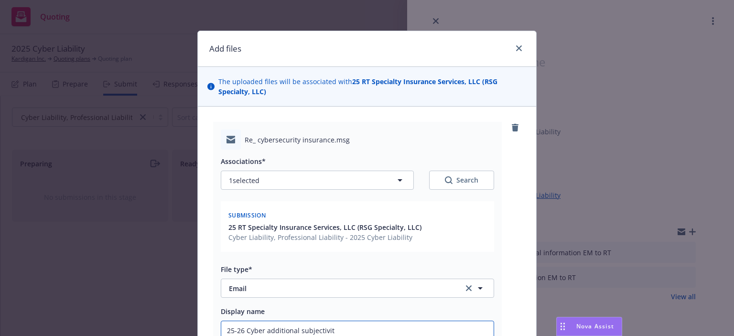
type input "25-26 Cyber additional subjectivity"
type textarea "x"
type input "25-26 Cyber additional subjectivity"
type textarea "x"
type input "25-26 Cyber additional subjectivity i"
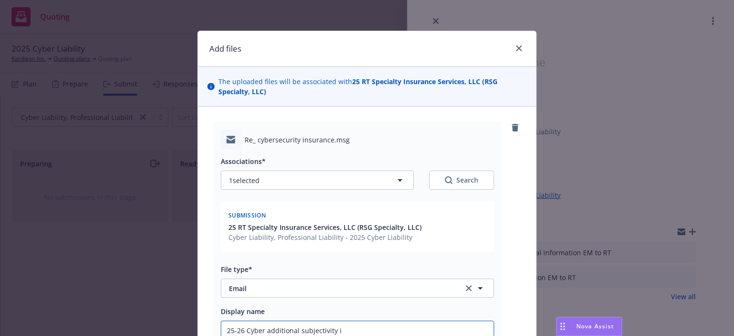
type textarea "x"
type input "25-26 Cyber additional subjectivity if"
type textarea "x"
type input "25-26 Cyber additional subjectivity ifo"
type textarea "x"
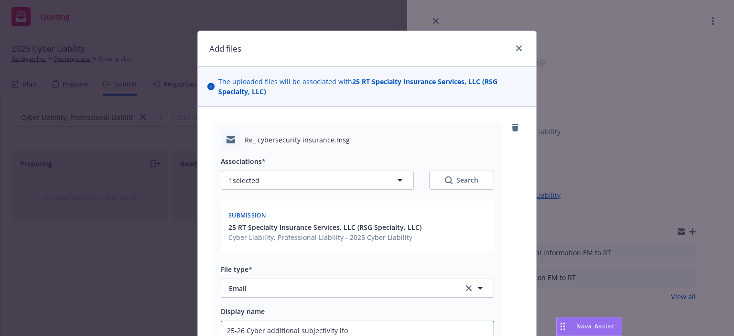
type input "25-26 Cyber additional subjectivity if"
type textarea "x"
type input "25-26 Cyber additional subjectivity i"
type textarea "x"
type input "25-26 Cyber additional subjectivity in"
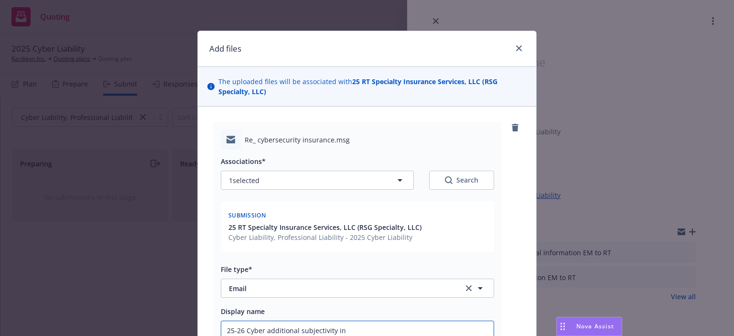
type textarea "x"
type input "25-26 Cyber additional subjectivity inf"
type textarea "x"
type input "25-26 Cyber additional subjectivity info"
type textarea "x"
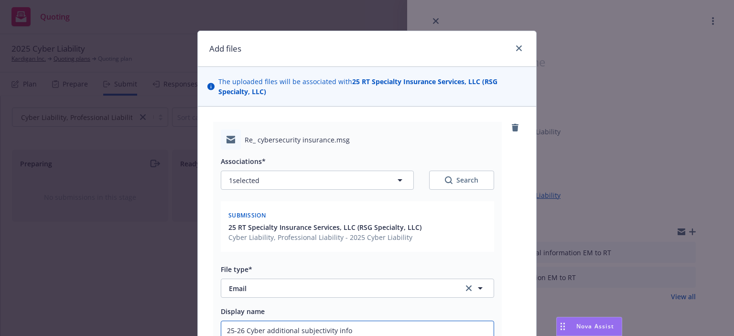
type input "25-26 Cyber additional subjectivity infor"
type textarea "x"
type input "25-26 Cyber additional subjectivity inform"
type textarea "x"
type input "25-26 Cyber additional subjectivity informat"
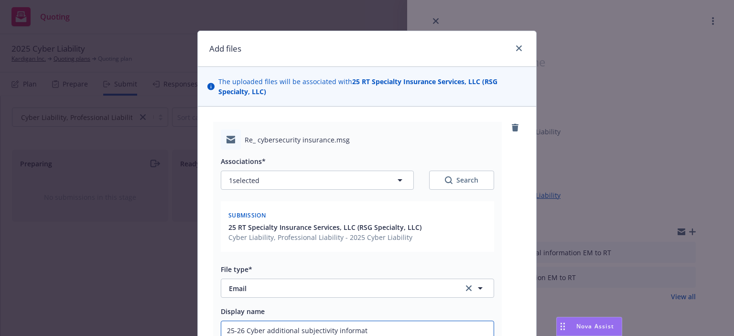
type textarea "x"
type input "25-26 Cyber additional subjectivity informati"
type textarea "x"
type input "25-26 Cyber additional subjectivity informatio"
type textarea "x"
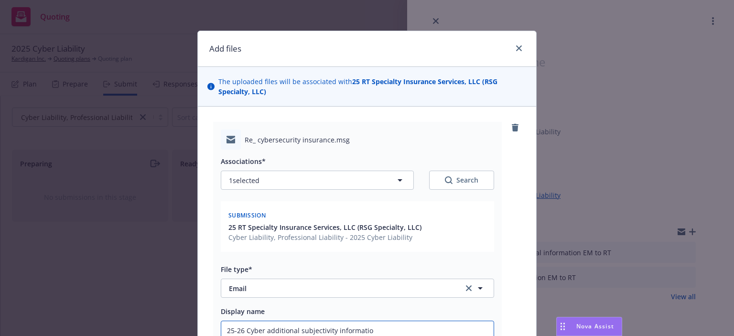
type input "25-26 Cyber additional subjectivity information"
type textarea "x"
type input "25-26 Cyber additional subjectivity information"
type textarea "x"
type input "25-26 Cyber additional subjectivity information e"
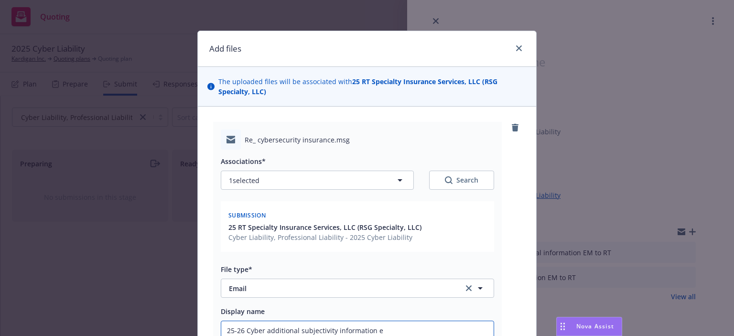
type textarea "x"
type input "25-26 Cyber additional subjectivity information em"
type textarea "x"
type input "25-26 Cyber additional subjectivity information em f"
type textarea "x"
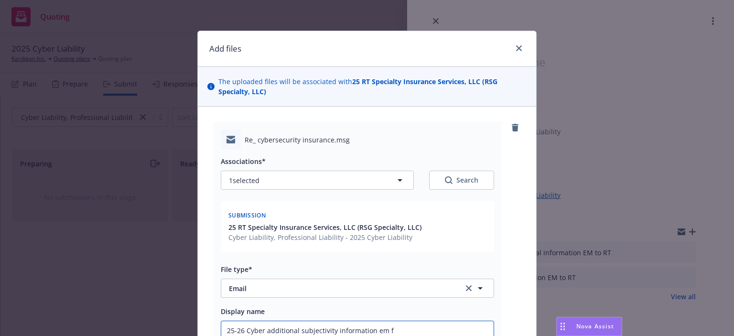
type input "25-26 Cyber additional subjectivity information em fr"
type textarea "x"
type input "25-26 Cyber additional subjectivity information em frm"
type textarea "x"
type input "25-26 Cyber additional subjectivity information em frm i"
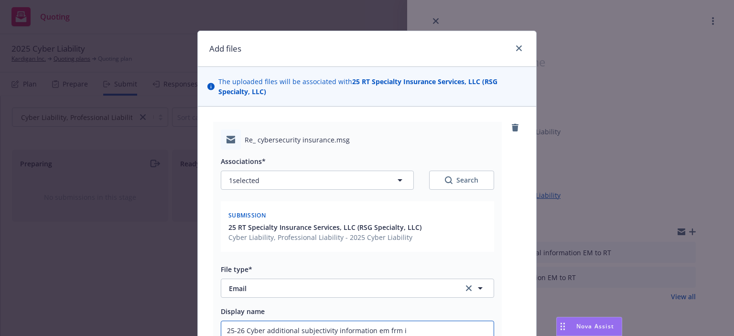
type textarea "x"
type input "25-26 Cyber additional subjectivity information em frm in"
type textarea "x"
type input "25-26 Cyber additional subjectivity information em frm ins"
click at [407, 330] on input "25-26 Cyber additional subjectivity information em frm ins" at bounding box center [357, 330] width 273 height 18
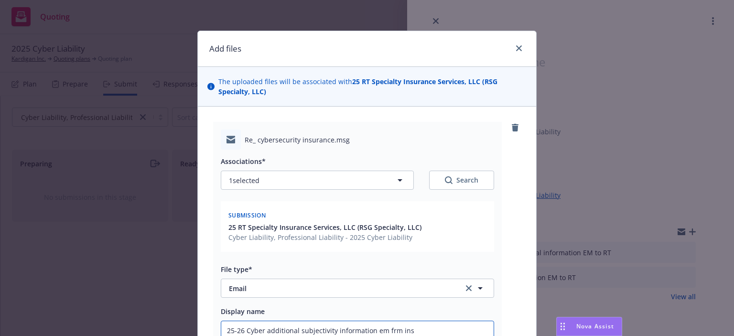
type textarea "x"
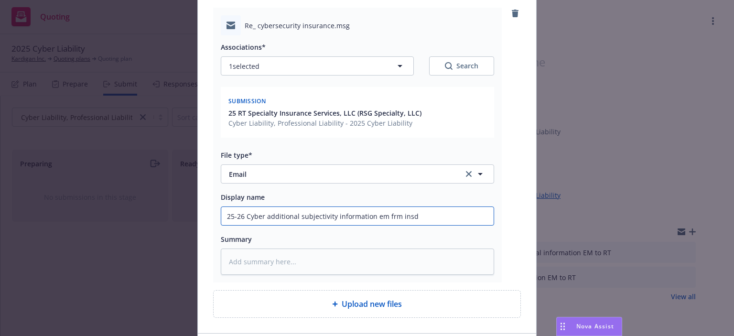
scroll to position [184, 0]
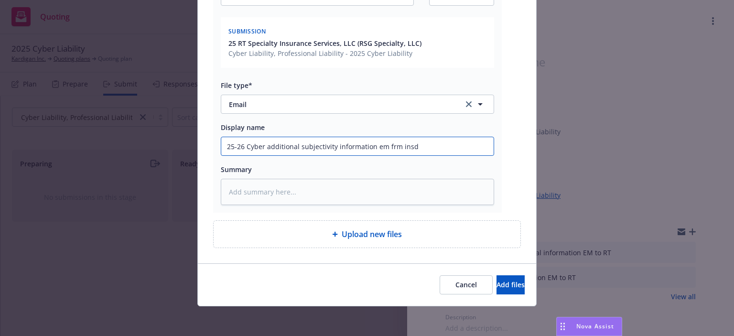
type input "25-26 Cyber additional subjectivity information em frm insd"
type textarea "x"
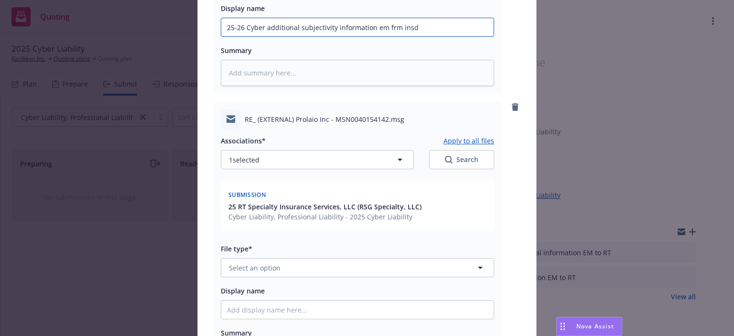
scroll to position [375, 0]
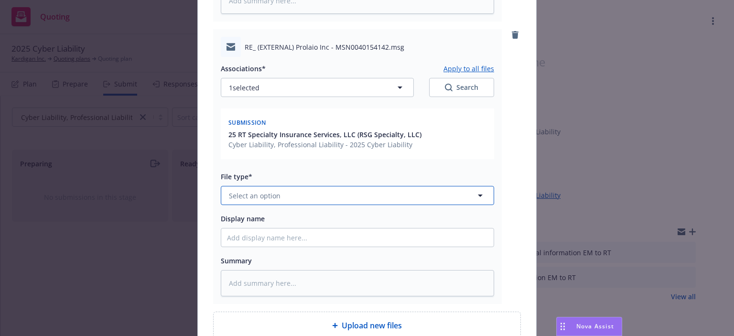
click at [255, 197] on span "Select an option" at bounding box center [255, 196] width 52 height 10
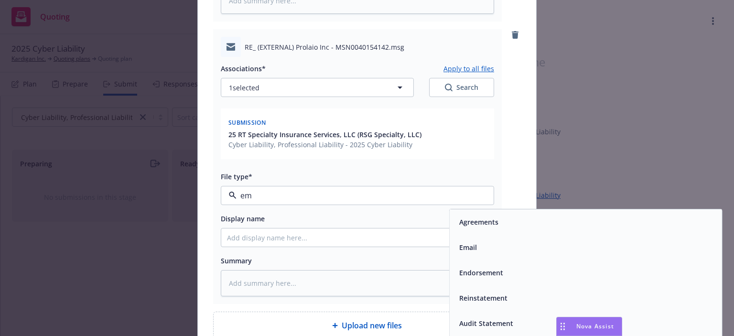
type input "ema"
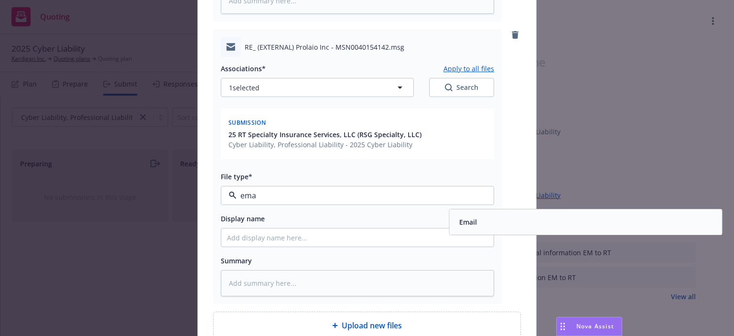
click at [450, 218] on div "Email" at bounding box center [586, 221] width 273 height 25
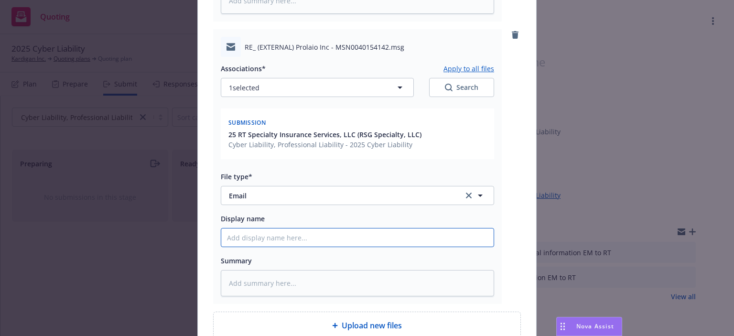
paste input "25-26 Cyber additional subjectivity information em frm insd"
type textarea "x"
type input "25-26 Cyber additional subjectivity information em frm insd"
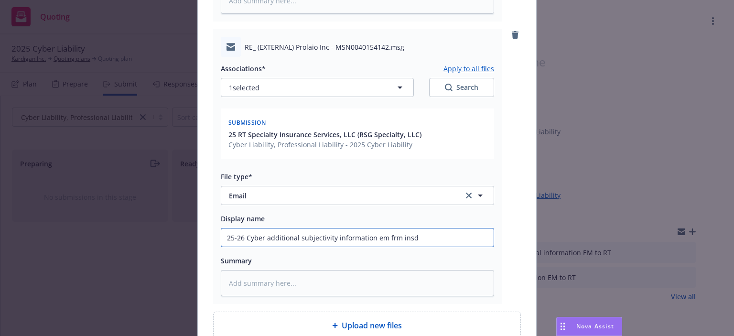
drag, startPoint x: 381, startPoint y: 235, endPoint x: 502, endPoint y: 229, distance: 121.1
click at [502, 229] on div "RE_ (EXTERNAL) Prolaio Inc - MSN0040154142.msg Associations* Apply to all files…" at bounding box center [367, 166] width 308 height 275
type textarea "x"
type input "25-26 Cyber additional subjectivity information em"
type textarea "x"
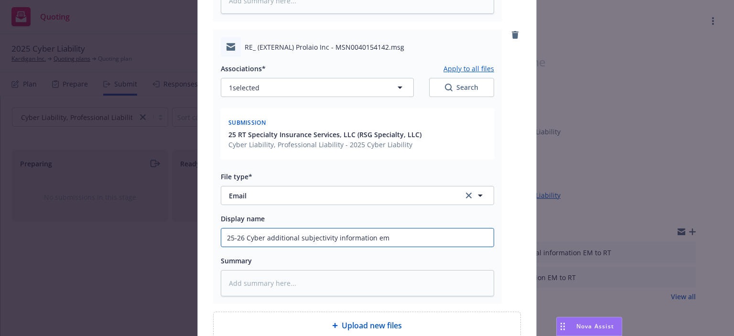
type input "25-26 Cyber additional subjectivity information em t"
type textarea "x"
type input "25-26 Cyber additional subjectivity information em to"
type textarea "x"
type input "25-26 Cyber additional subjectivity information em to C"
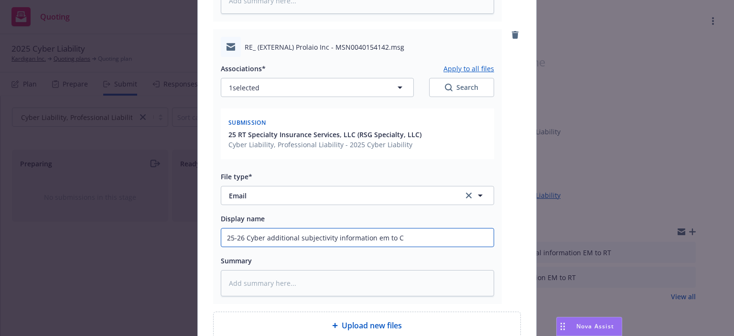
type textarea "x"
type input "25-26 Cyber additional subjectivity information em to"
type textarea "x"
type input "25-26 Cyber additional subjectivity information em to R"
type textarea "x"
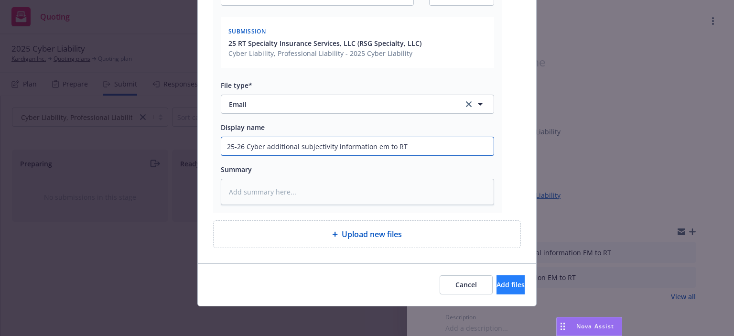
type input "25-26 Cyber additional subjectivity information em to RT"
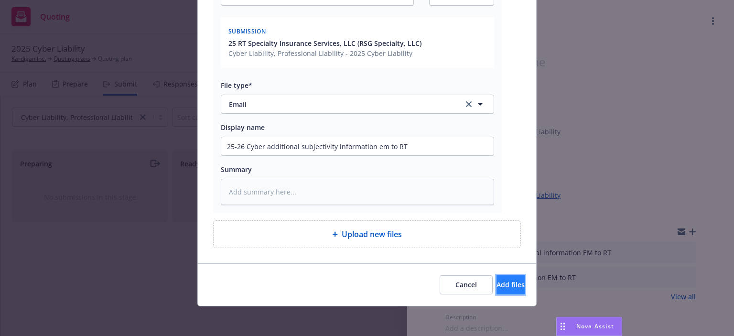
click at [497, 282] on span "Add files" at bounding box center [511, 284] width 28 height 9
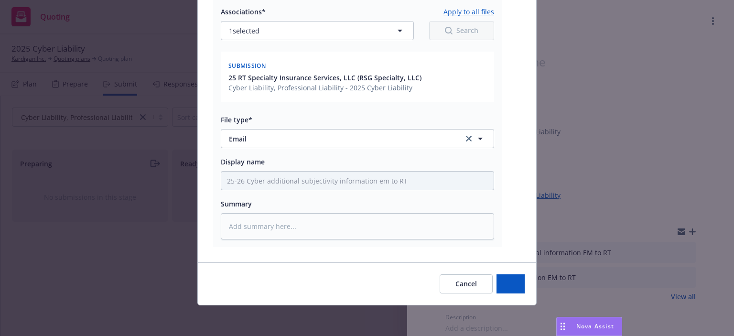
scroll to position [431, 0]
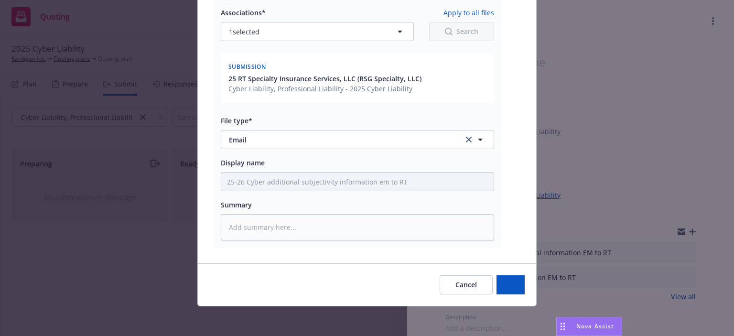
type textarea "x"
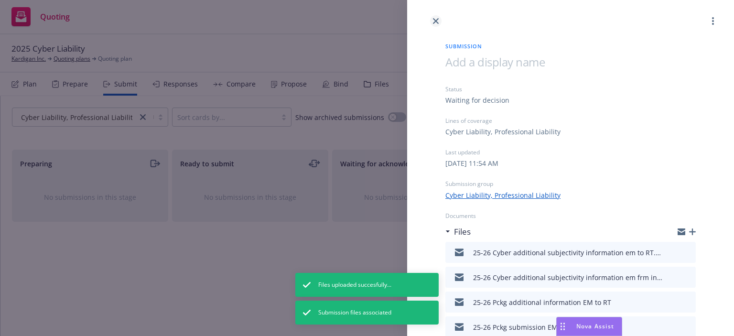
click at [437, 22] on icon "close" at bounding box center [436, 21] width 6 height 6
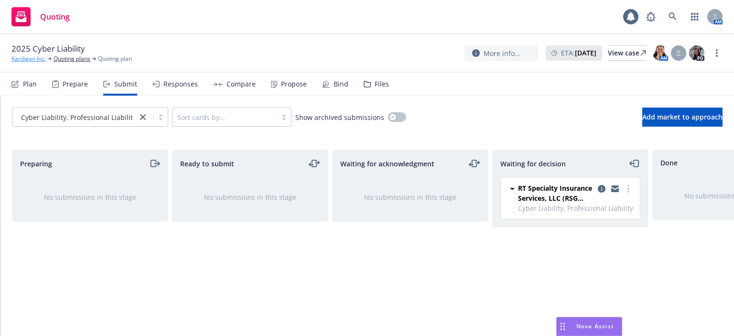
click at [31, 60] on link "Kardigan Inc." at bounding box center [28, 59] width 34 height 9
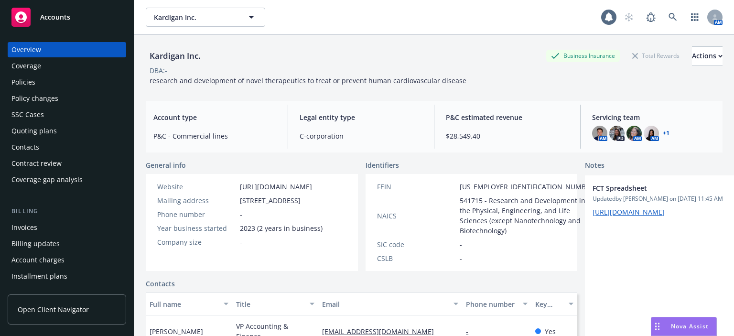
click at [89, 129] on div "Quoting plans" at bounding box center [66, 130] width 111 height 15
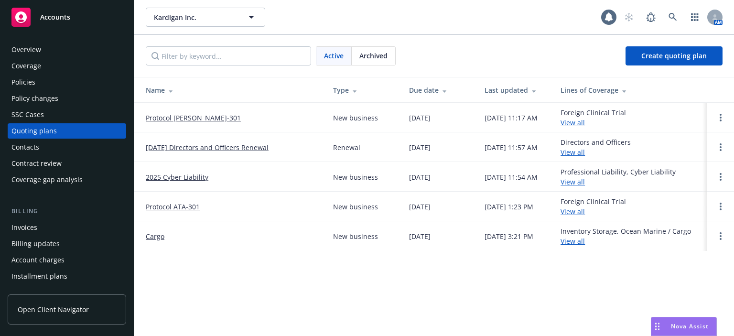
click at [172, 147] on link "[DATE] Directors and Officers Renewal" at bounding box center [207, 147] width 123 height 10
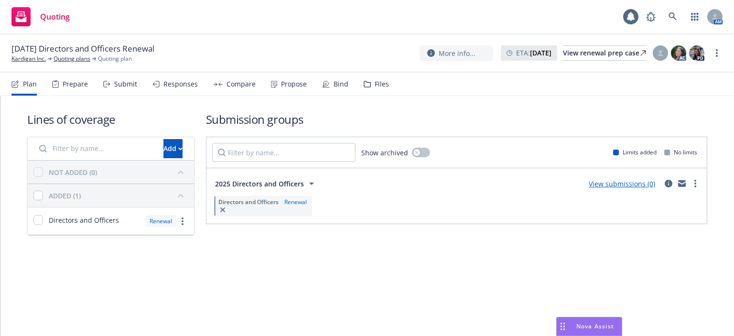
click at [72, 78] on div "Prepare" at bounding box center [70, 84] width 36 height 23
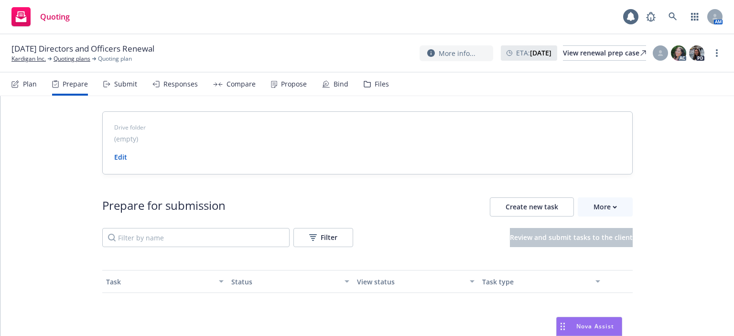
click at [116, 78] on div "Submit" at bounding box center [120, 84] width 34 height 23
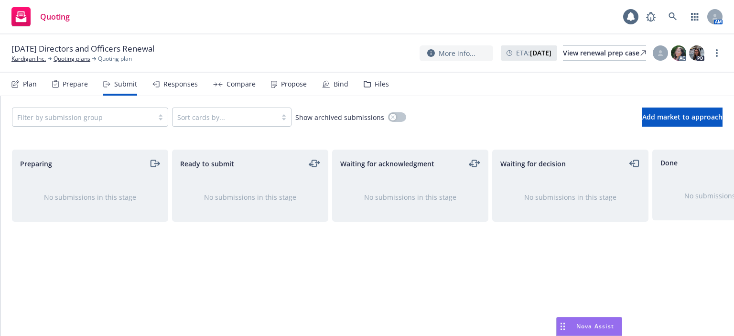
click at [168, 91] on div "Responses" at bounding box center [175, 84] width 45 height 23
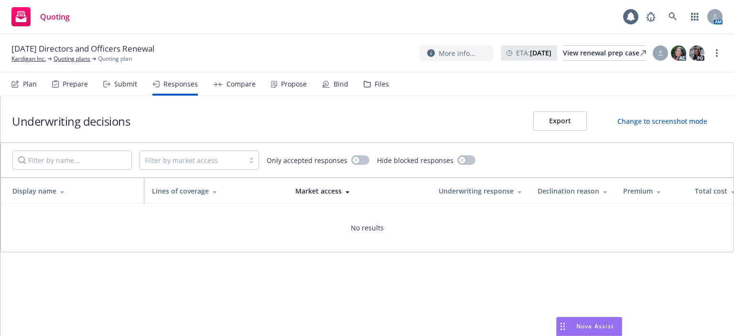
click at [237, 92] on div "Compare" at bounding box center [234, 84] width 43 height 23
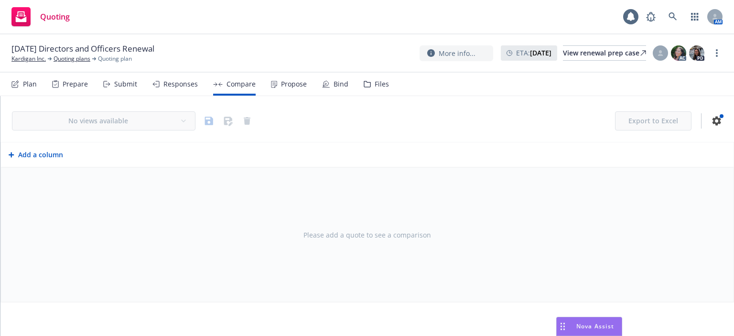
click at [295, 84] on div "Propose" at bounding box center [294, 84] width 26 height 8
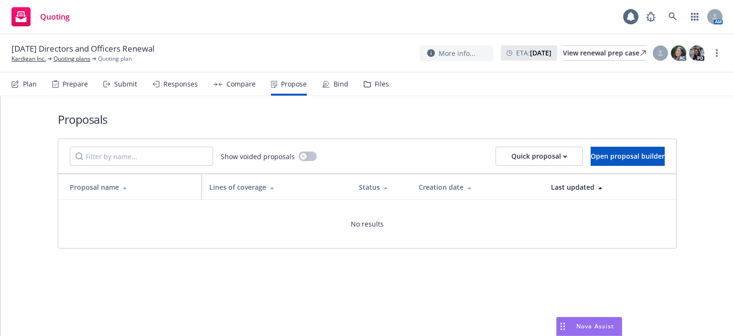
click at [329, 81] on div "Bind" at bounding box center [335, 84] width 26 height 23
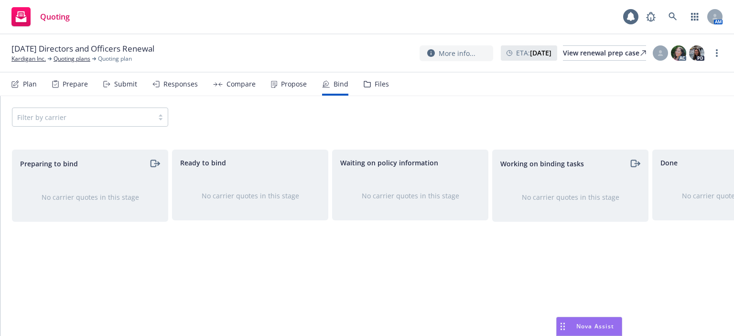
click at [22, 89] on div "Plan" at bounding box center [23, 84] width 25 height 23
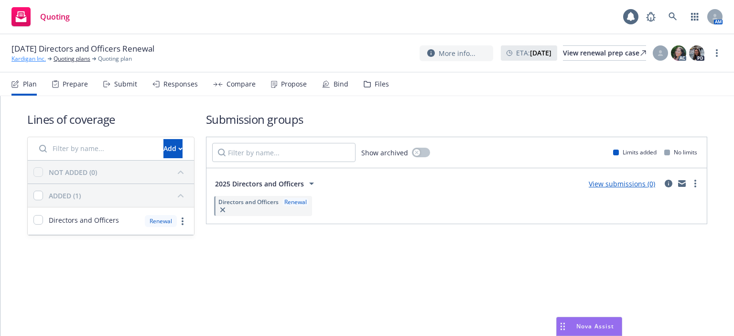
click at [39, 58] on link "Kardigan Inc." at bounding box center [28, 59] width 34 height 9
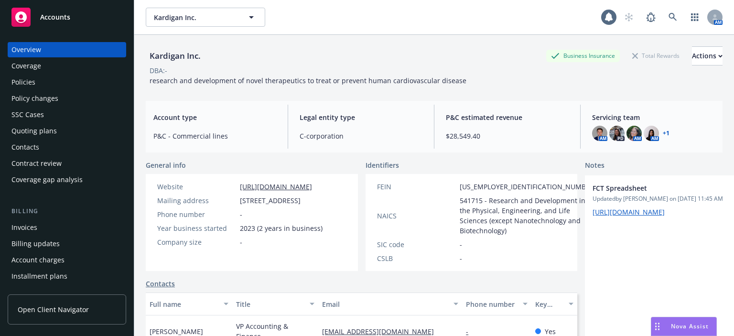
click at [88, 76] on div "Policies" at bounding box center [66, 82] width 111 height 15
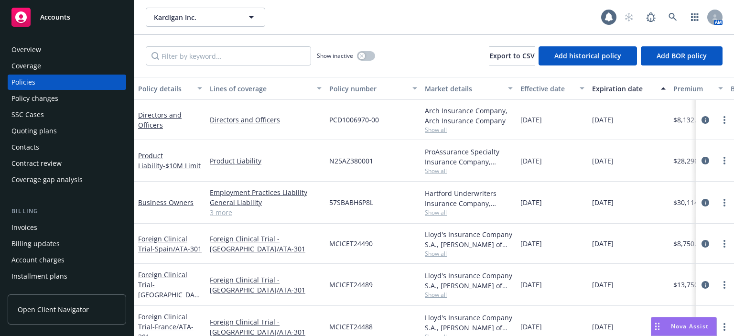
click at [25, 135] on div "Quoting plans" at bounding box center [33, 130] width 45 height 15
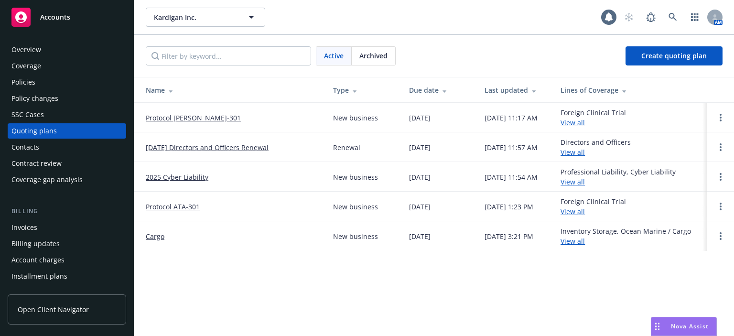
click at [75, 88] on div "Policies" at bounding box center [66, 82] width 111 height 15
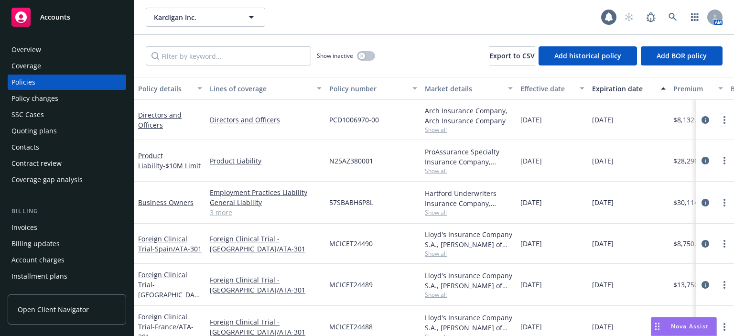
click at [61, 137] on div "Quoting plans" at bounding box center [66, 130] width 111 height 15
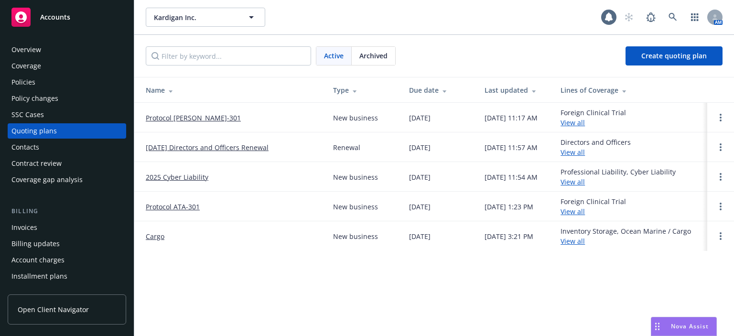
click at [175, 149] on link "[DATE] Directors and Officers Renewal" at bounding box center [207, 147] width 123 height 10
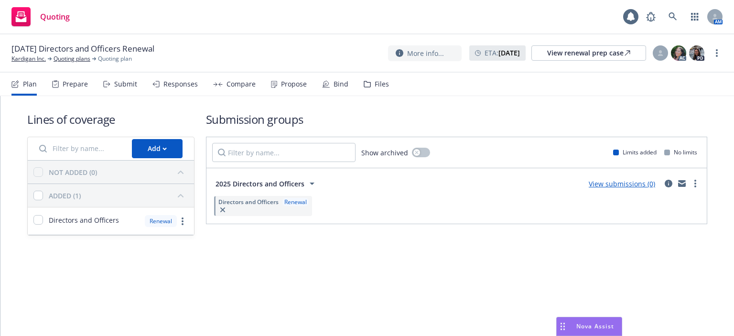
click at [66, 80] on div "Prepare" at bounding box center [75, 84] width 25 height 8
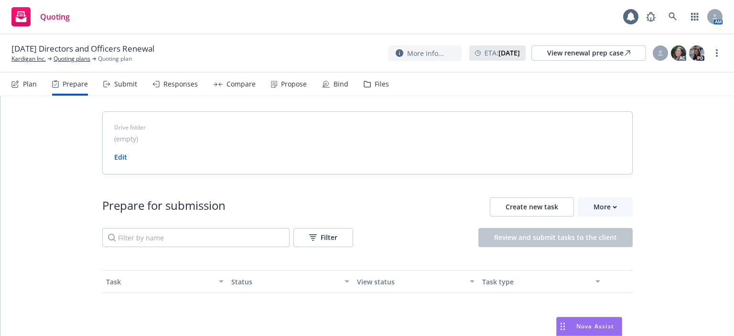
click at [125, 88] on div "Submit" at bounding box center [125, 84] width 23 height 8
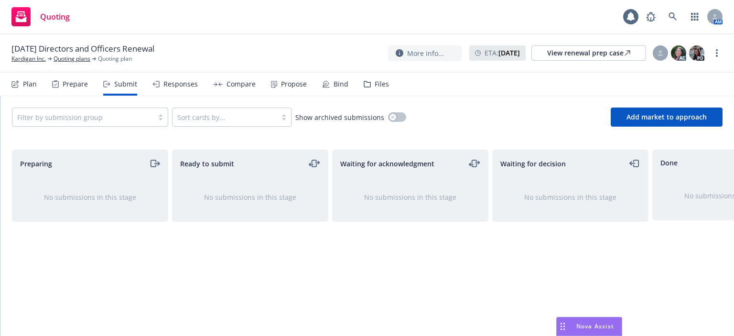
click at [169, 82] on div "Responses" at bounding box center [181, 84] width 34 height 8
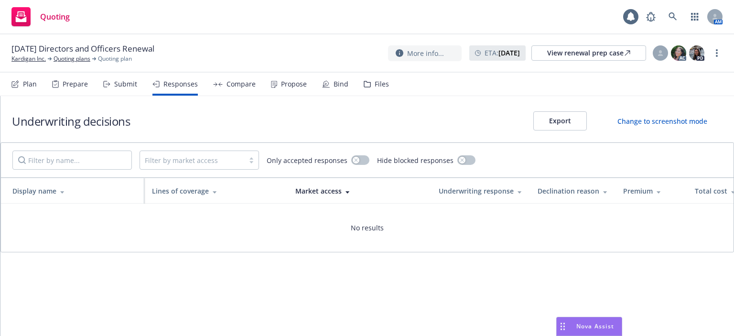
click at [34, 63] on div "08/02/25 Directors and Officers Renewal Kardigan Inc. Quoting plans Quoting pla…" at bounding box center [367, 53] width 734 height 38
click at [33, 61] on link "Kardigan Inc." at bounding box center [28, 59] width 34 height 9
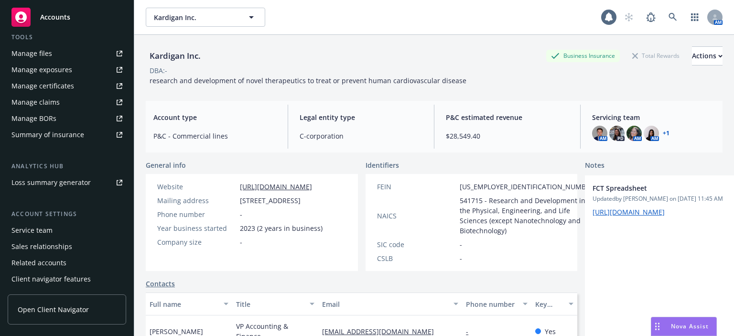
scroll to position [286, 0]
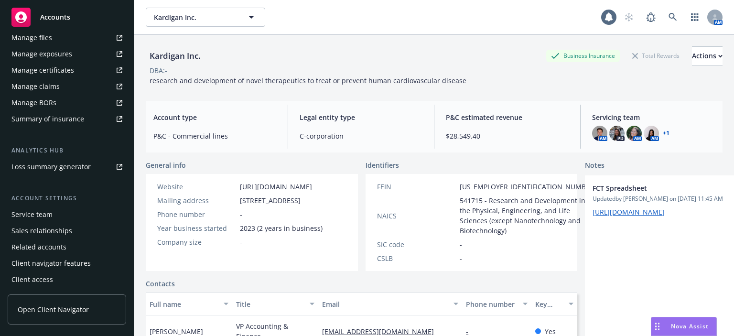
click at [46, 217] on div "Service team" at bounding box center [31, 214] width 41 height 15
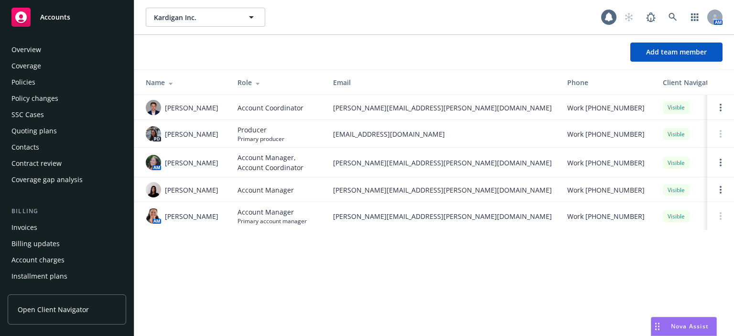
drag, startPoint x: 50, startPoint y: 82, endPoint x: 57, endPoint y: 84, distance: 7.9
click at [50, 81] on div "Policies" at bounding box center [66, 82] width 111 height 15
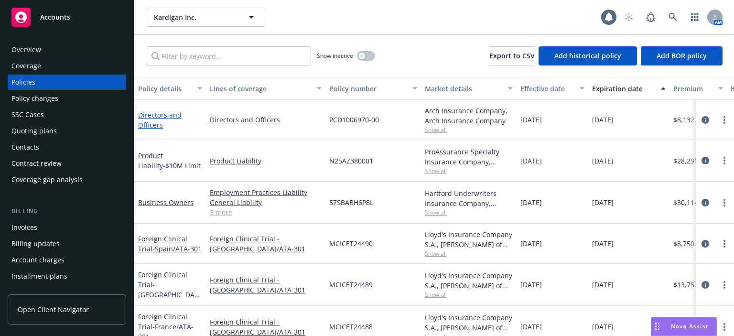
click at [155, 125] on link "Directors and Officers" at bounding box center [160, 119] width 44 height 19
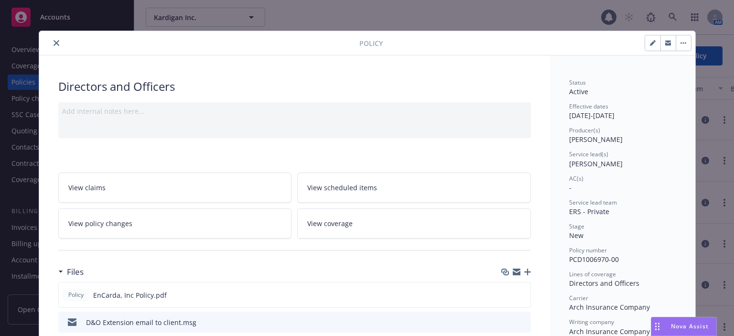
click at [55, 44] on icon "close" at bounding box center [57, 43] width 6 height 6
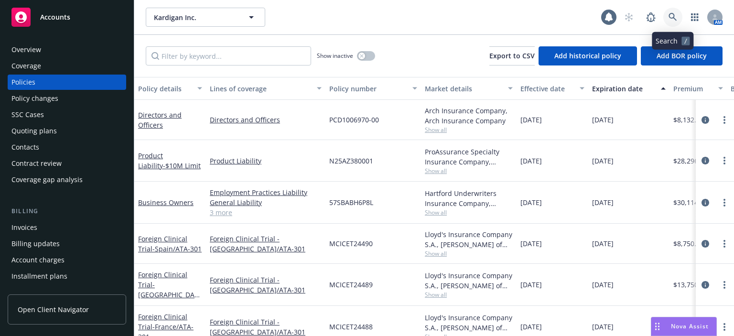
click at [670, 17] on icon at bounding box center [673, 17] width 9 height 9
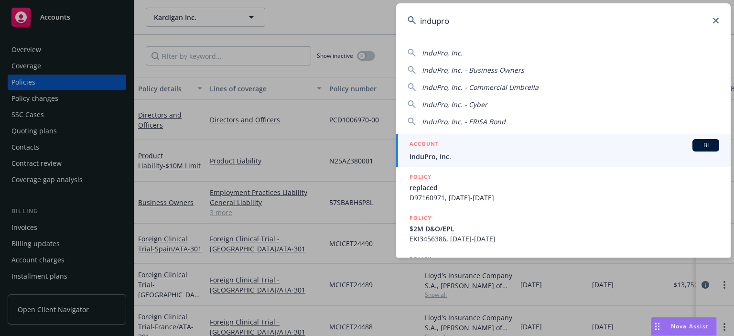
type input "indupro"
click at [457, 152] on span "InduPro, Inc." at bounding box center [565, 157] width 310 height 10
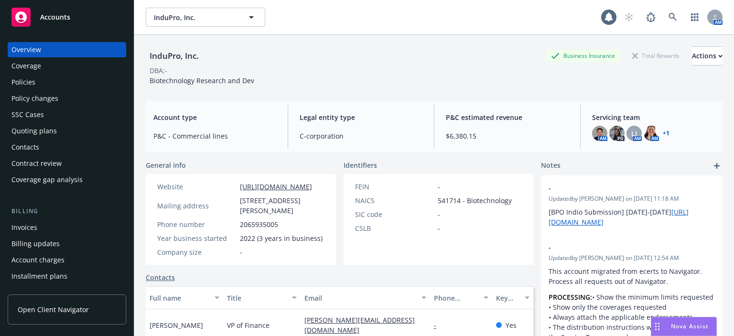
click at [15, 80] on div "Policies" at bounding box center [23, 82] width 24 height 15
